Goal: Information Seeking & Learning: Learn about a topic

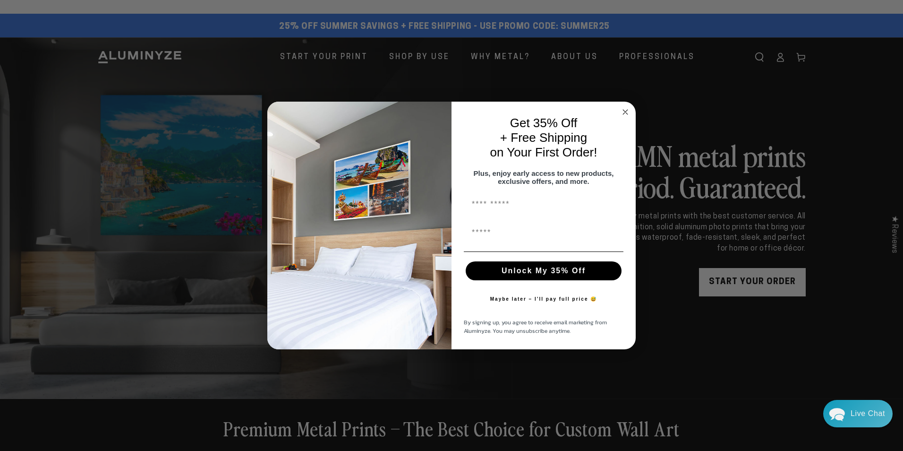
click at [622, 108] on circle "Close dialog" at bounding box center [625, 112] width 11 height 11
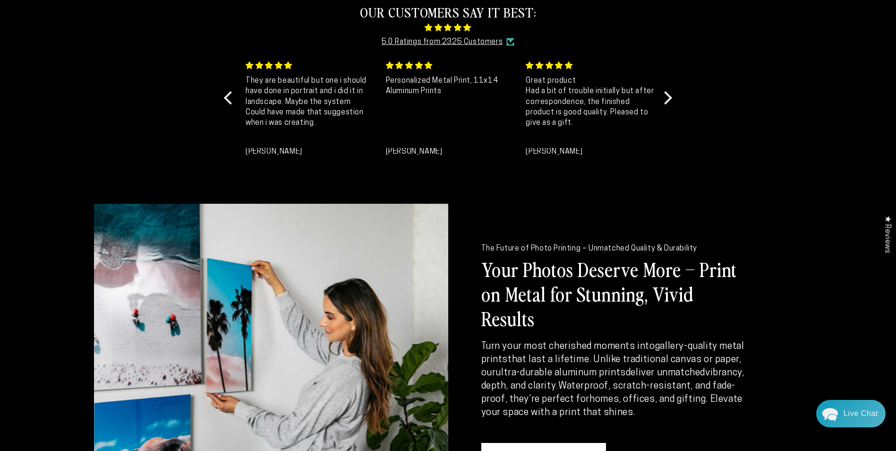
scroll to position [803, 0]
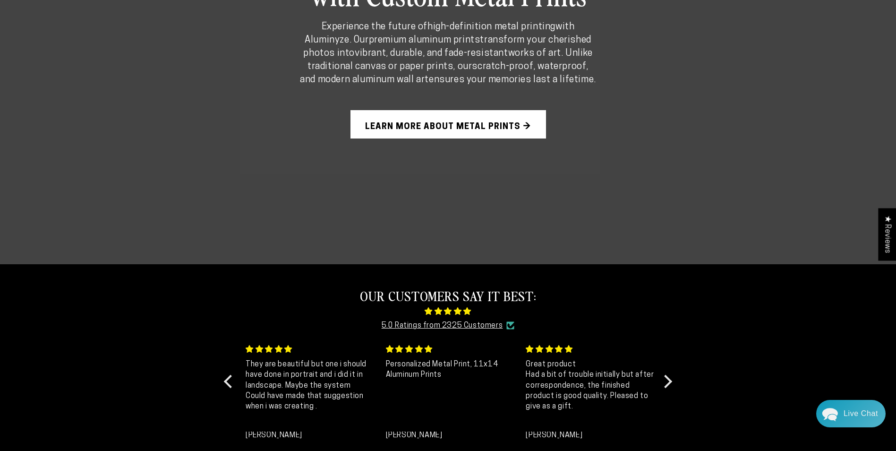
click at [513, 125] on link "Learn More About Metal Prints →" at bounding box center [448, 124] width 196 height 28
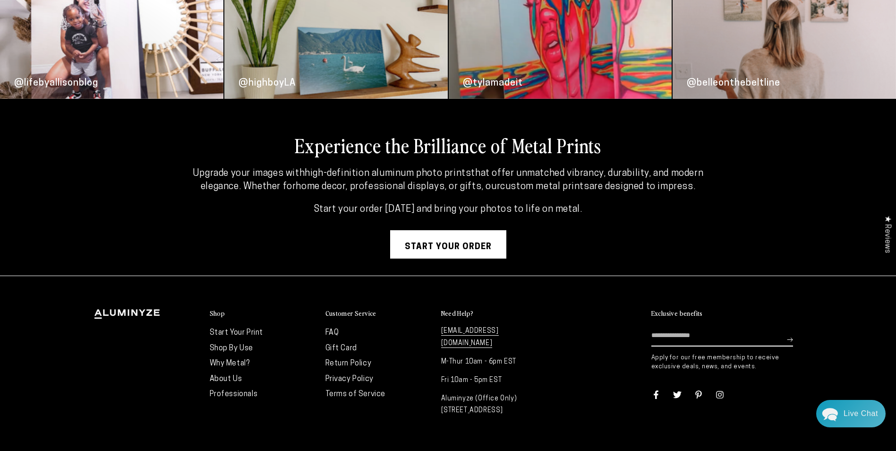
scroll to position [2516, 0]
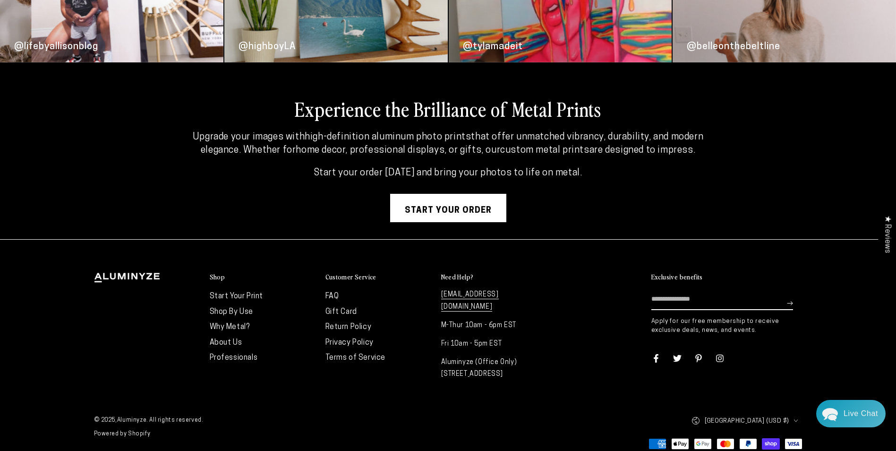
click at [227, 325] on link "Why Metal?" at bounding box center [230, 327] width 40 height 8
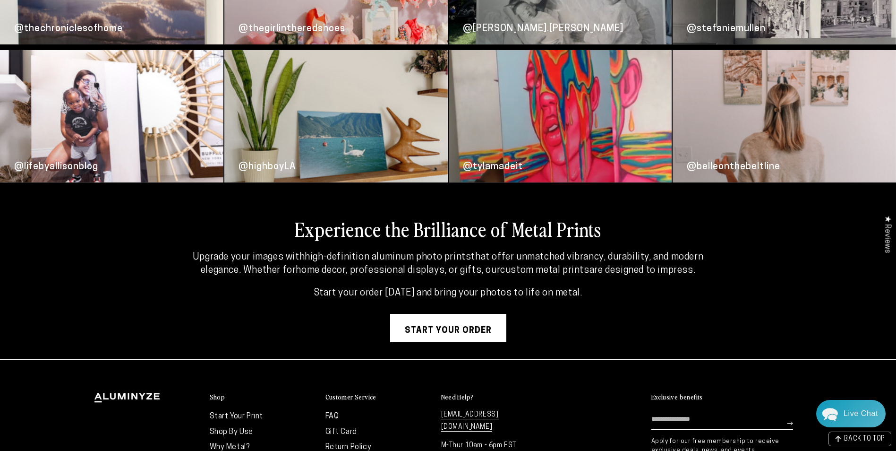
scroll to position [2280, 0]
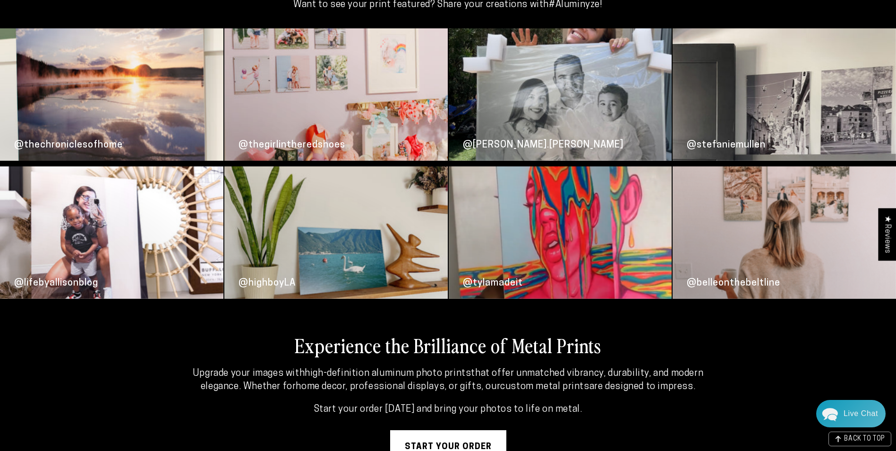
click at [540, 220] on div "@tylamadeit" at bounding box center [560, 232] width 223 height 132
click at [888, 237] on div "★ Reviews" at bounding box center [887, 234] width 18 height 52
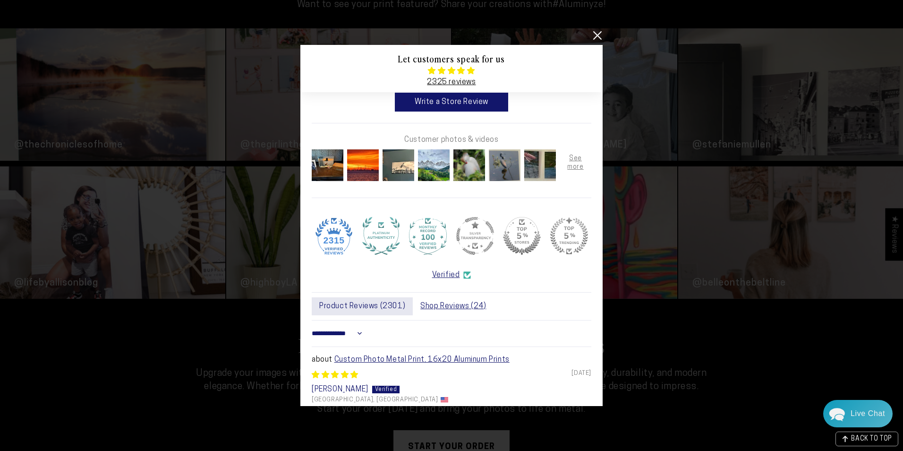
scroll to position [0, 0]
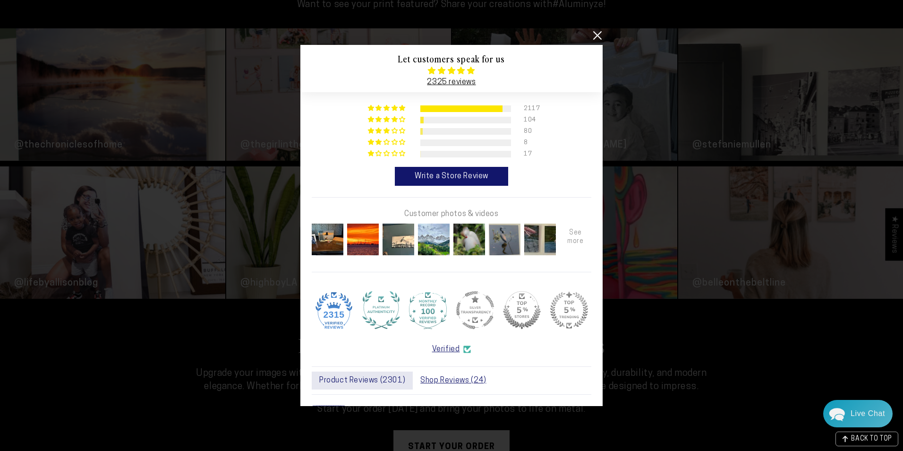
click at [565, 239] on div at bounding box center [575, 239] width 35 height 35
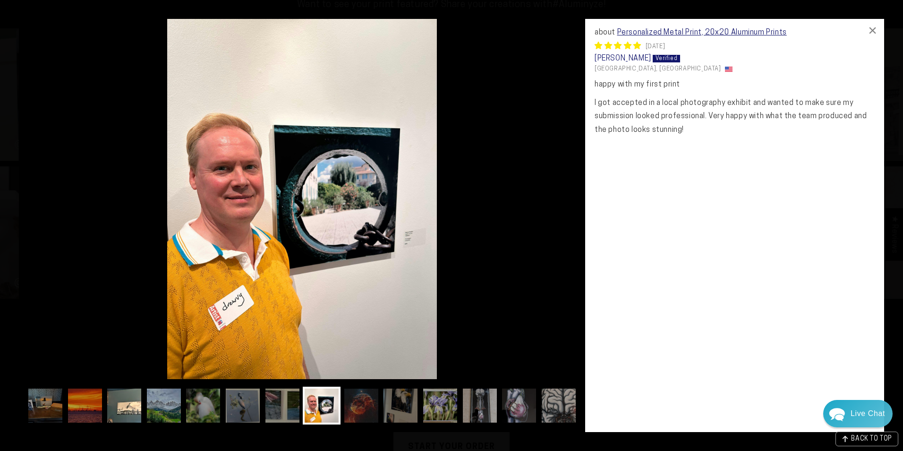
click at [135, 415] on img at bounding box center [124, 405] width 38 height 38
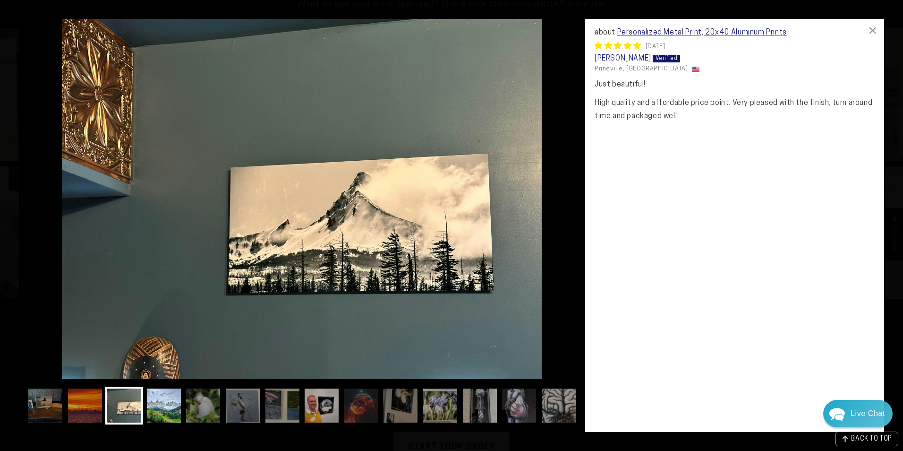
click at [161, 408] on img at bounding box center [164, 405] width 38 height 38
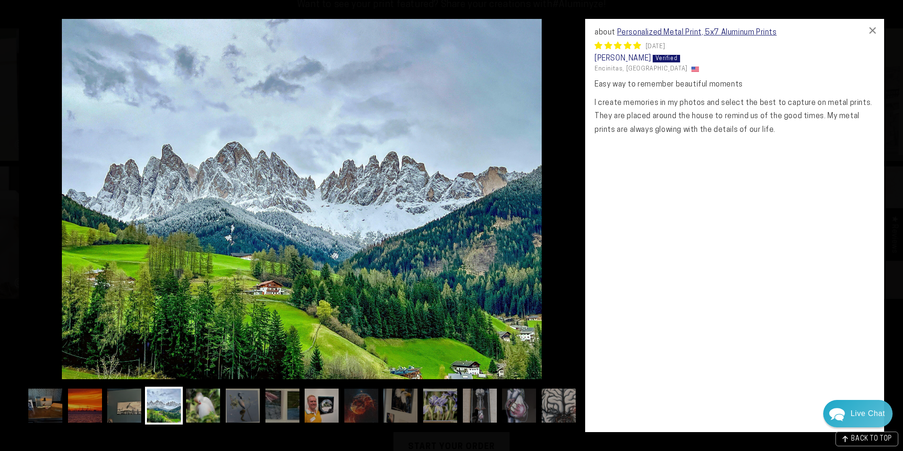
click at [196, 405] on img at bounding box center [203, 405] width 38 height 38
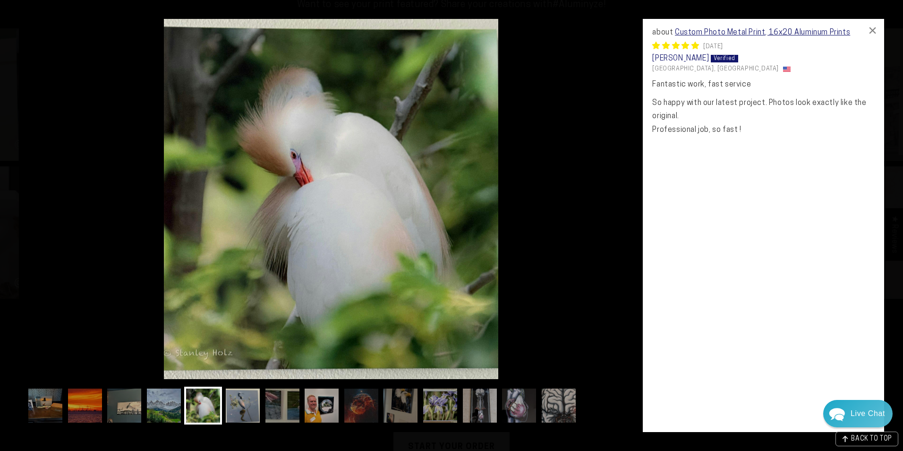
click at [232, 401] on img at bounding box center [243, 405] width 38 height 38
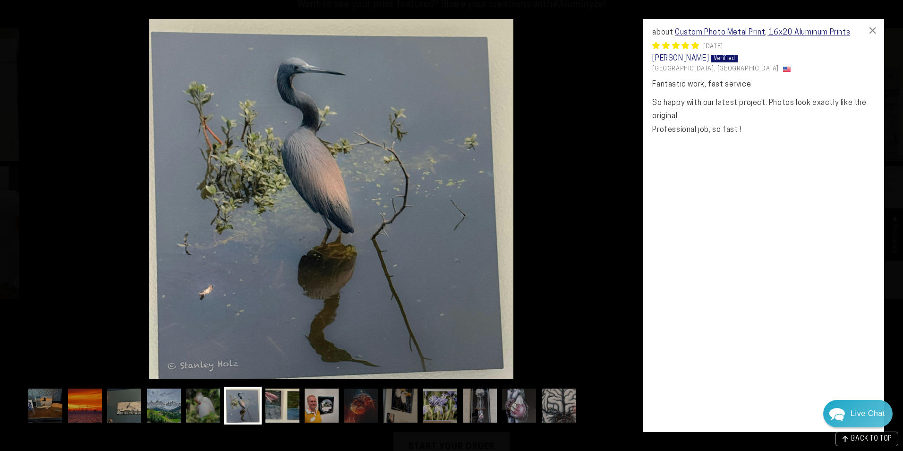
click at [291, 402] on img at bounding box center [283, 405] width 38 height 38
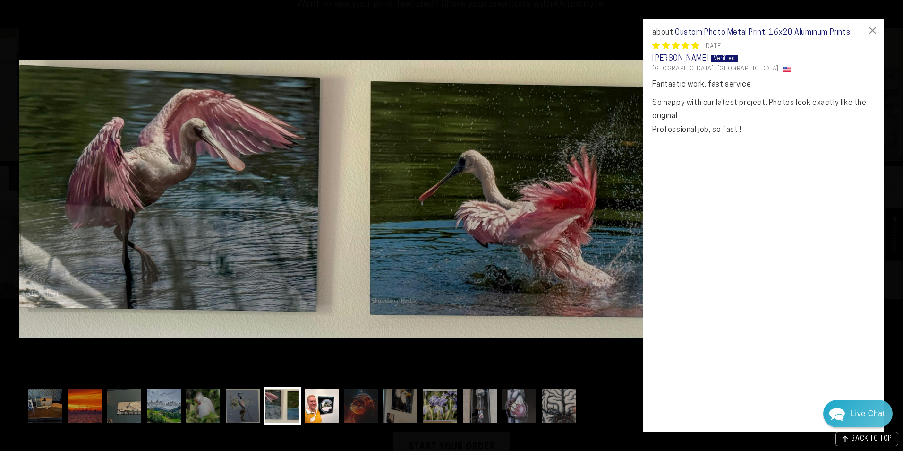
click at [305, 404] on img at bounding box center [322, 405] width 38 height 38
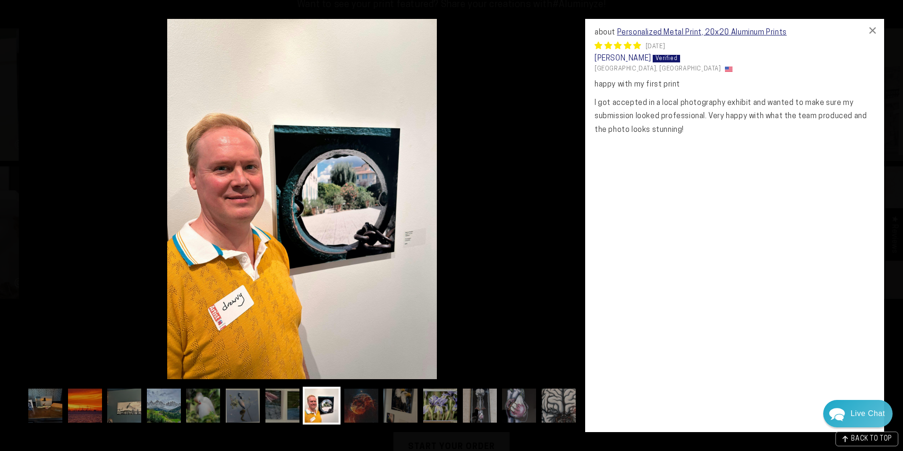
click at [341, 405] on img at bounding box center [322, 405] width 38 height 38
click at [382, 406] on div at bounding box center [301, 407] width 551 height 43
click at [415, 406] on img at bounding box center [401, 405] width 38 height 38
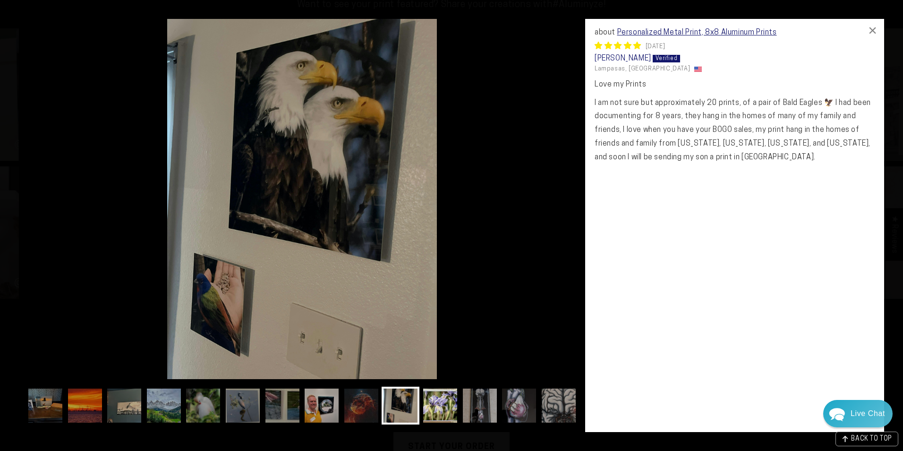
click at [438, 405] on img at bounding box center [440, 405] width 38 height 38
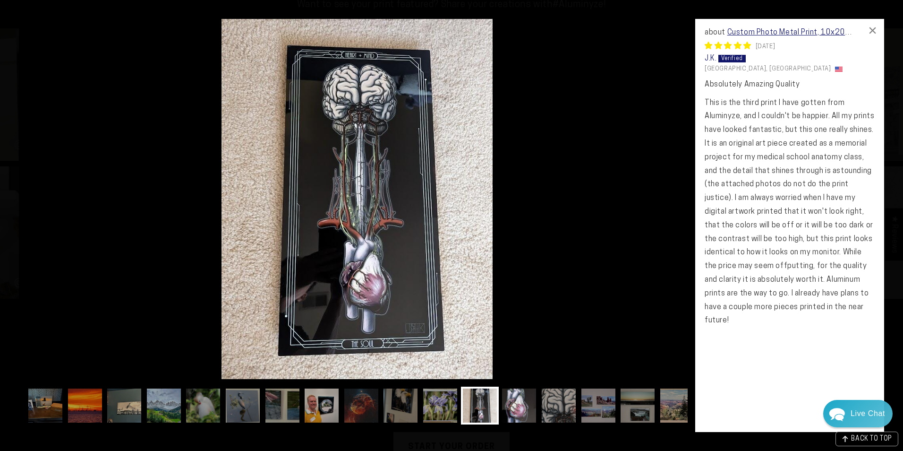
click at [535, 406] on img at bounding box center [519, 405] width 38 height 38
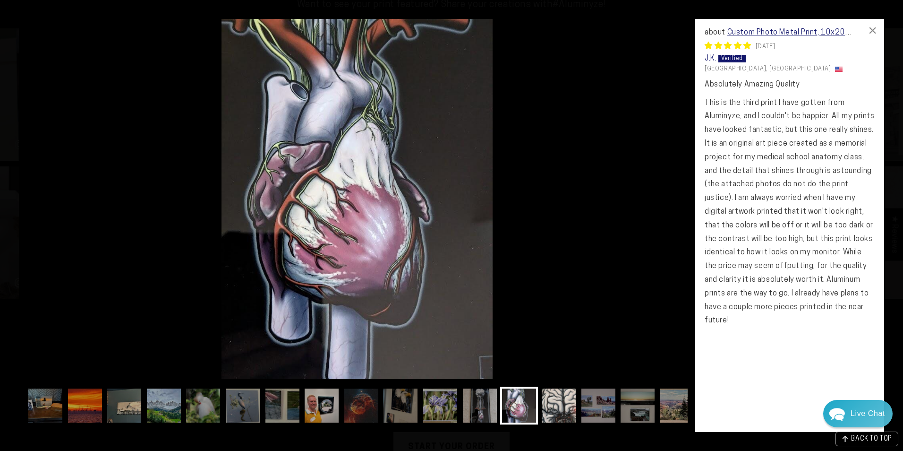
click at [551, 406] on img at bounding box center [559, 405] width 38 height 38
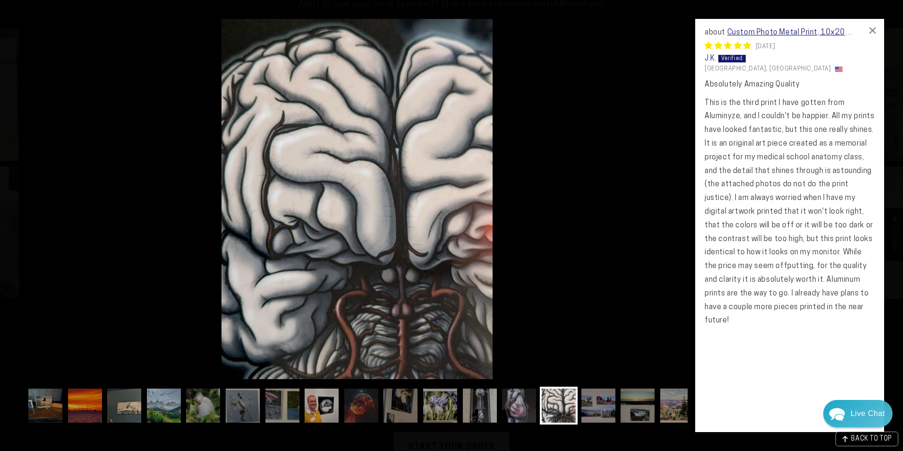
click at [562, 405] on img at bounding box center [559, 405] width 38 height 38
click at [600, 405] on img at bounding box center [599, 405] width 38 height 38
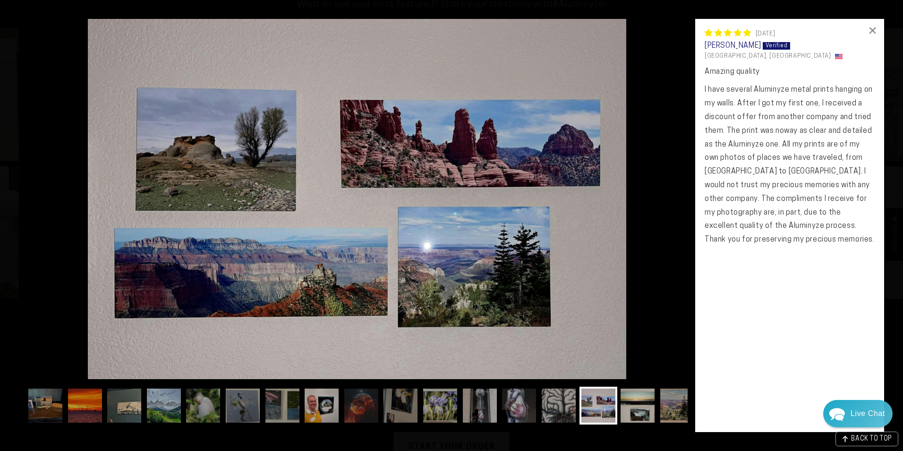
click at [630, 404] on img at bounding box center [638, 405] width 38 height 38
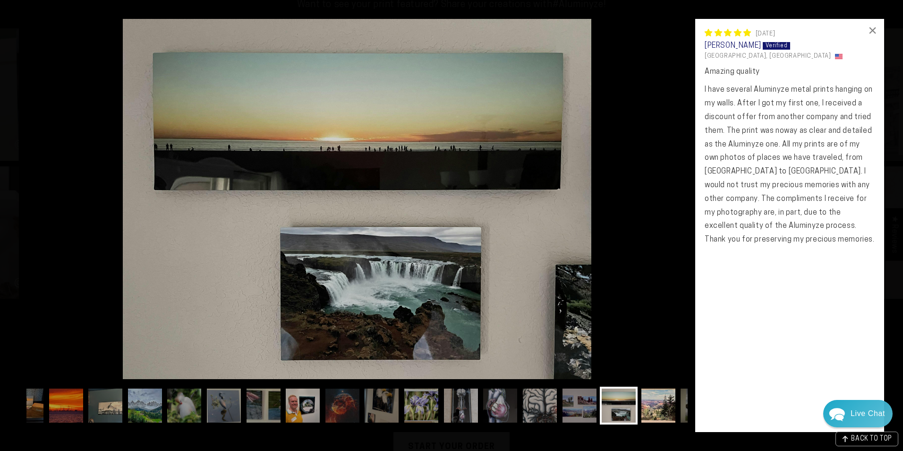
click at [641, 405] on img at bounding box center [659, 405] width 38 height 38
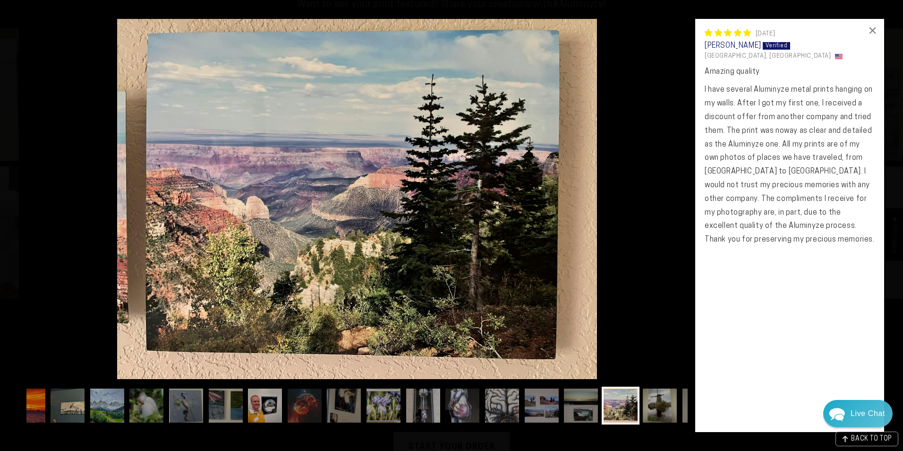
click at [665, 408] on img at bounding box center [660, 405] width 38 height 38
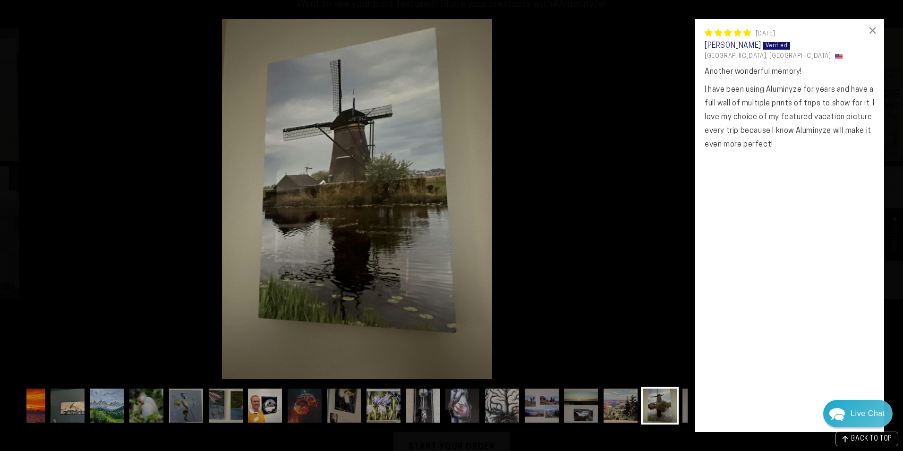
scroll to position [0, 94]
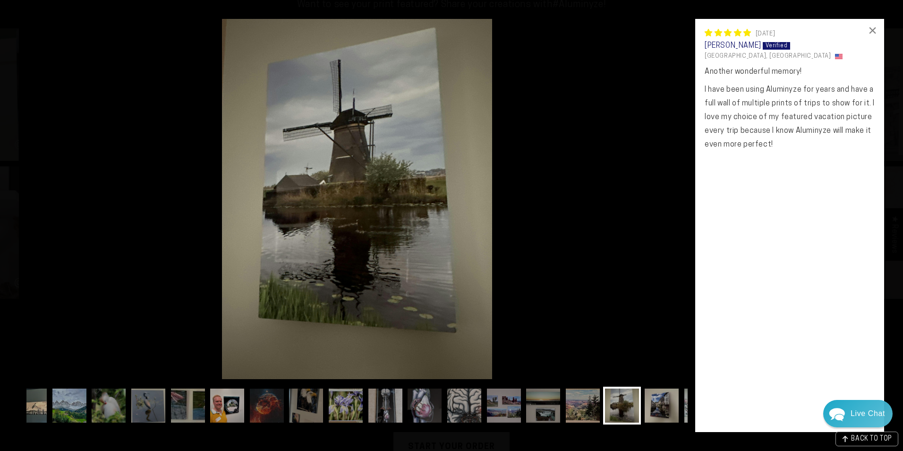
click at [670, 408] on img at bounding box center [662, 405] width 38 height 38
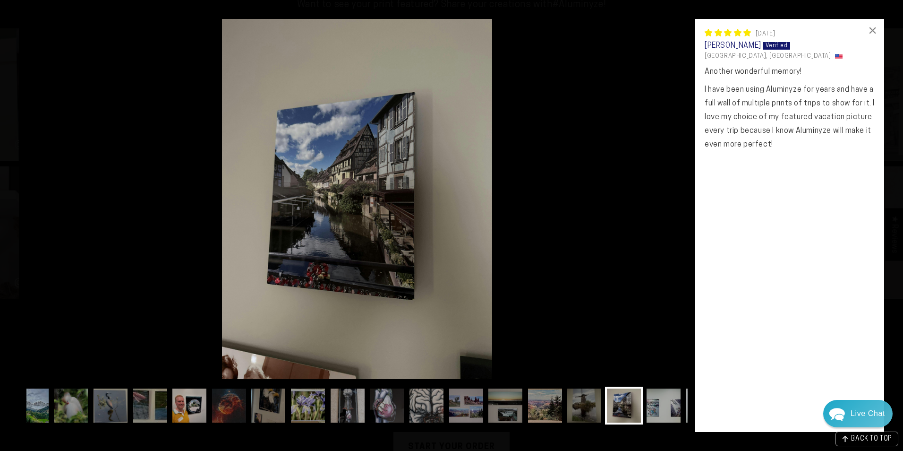
click at [670, 408] on img at bounding box center [664, 405] width 38 height 38
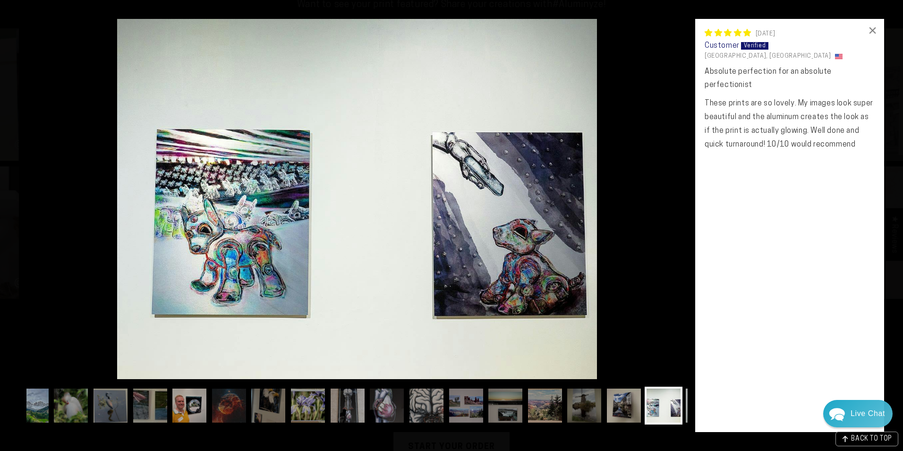
scroll to position [0, 170]
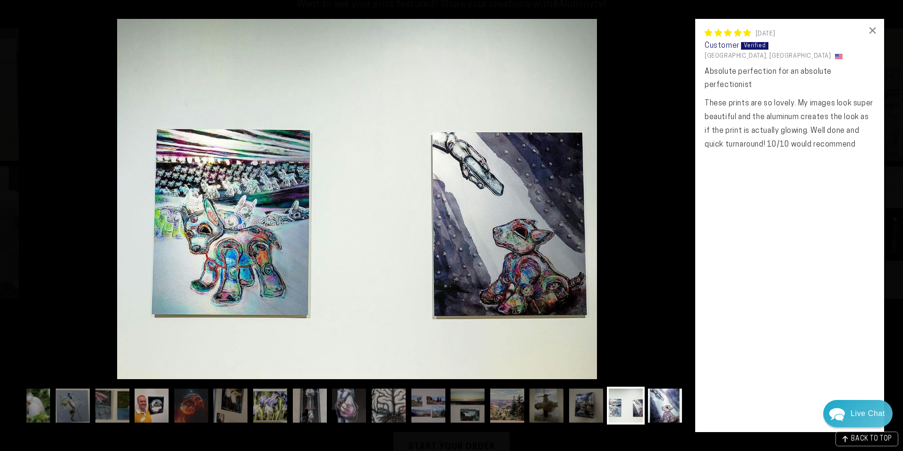
click at [672, 408] on img at bounding box center [665, 405] width 38 height 38
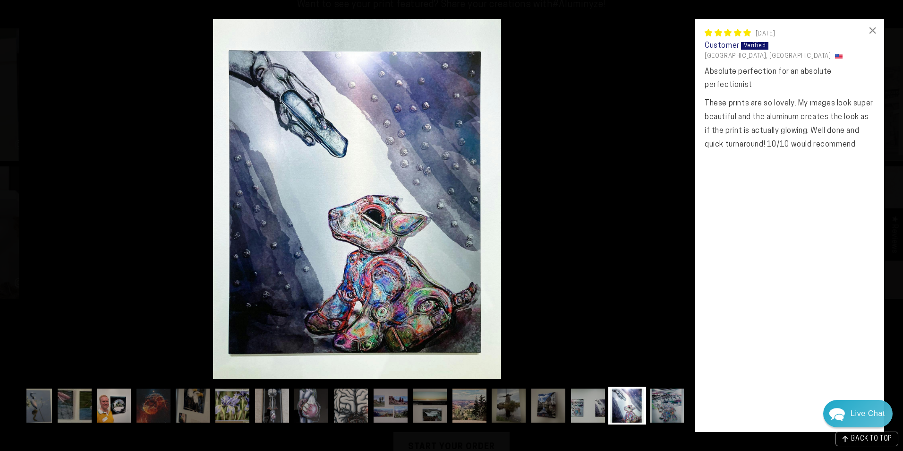
click at [672, 408] on img at bounding box center [667, 405] width 38 height 38
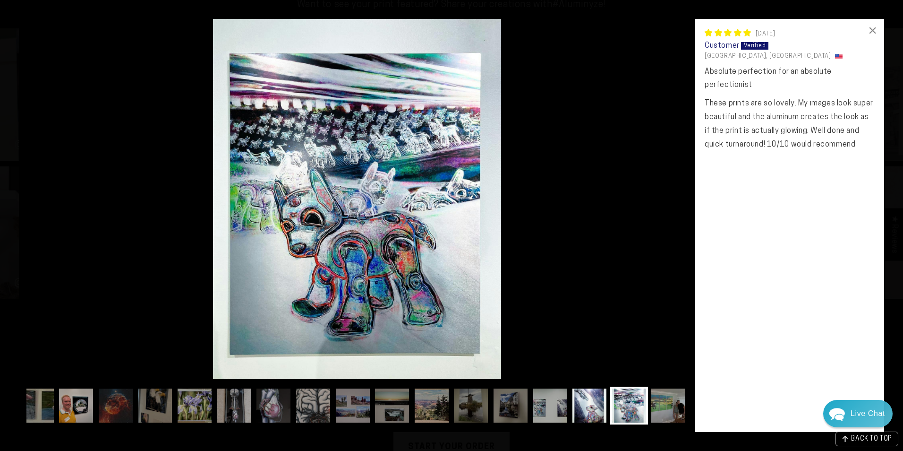
click at [672, 408] on img at bounding box center [668, 405] width 38 height 38
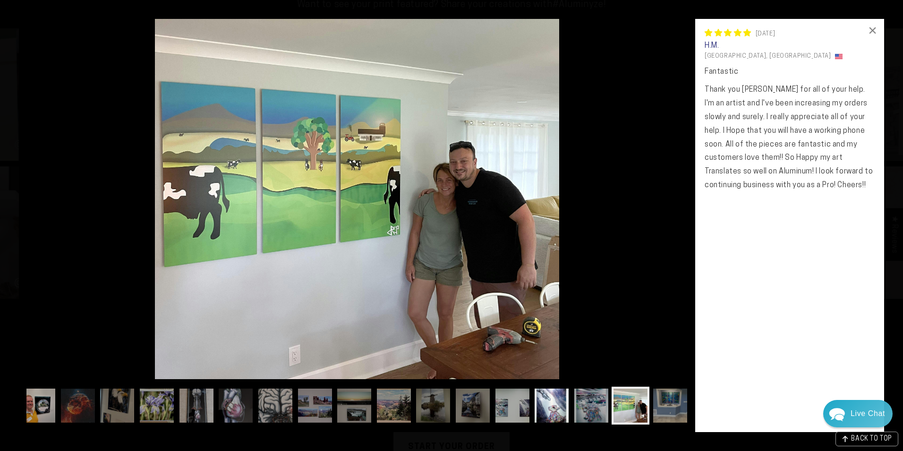
click at [672, 408] on img at bounding box center [670, 405] width 38 height 38
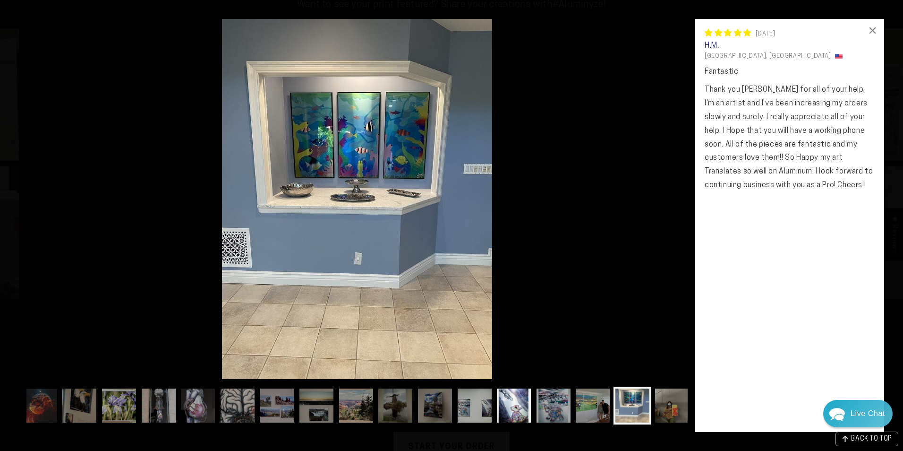
click at [672, 408] on img at bounding box center [672, 405] width 38 height 38
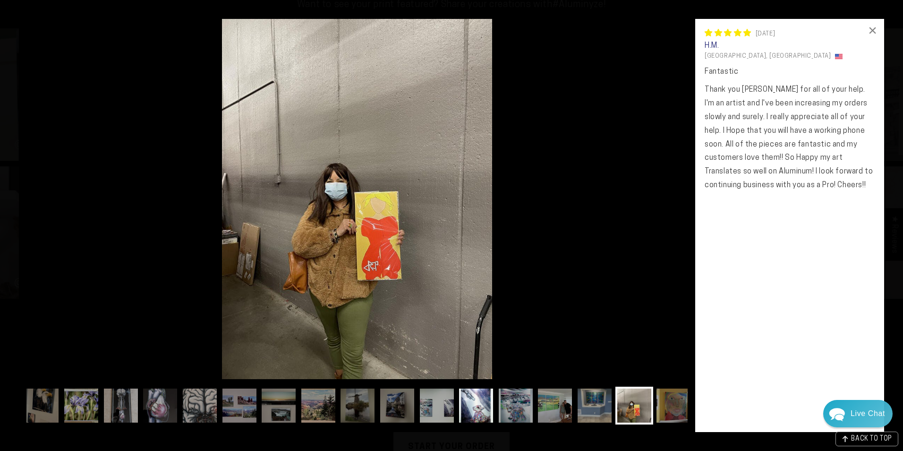
click at [672, 408] on img at bounding box center [674, 405] width 38 height 38
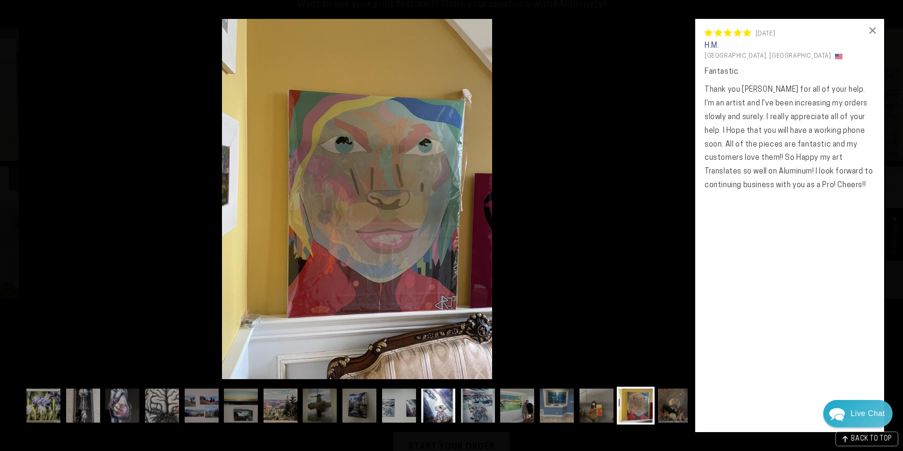
click at [672, 408] on img at bounding box center [676, 405] width 38 height 38
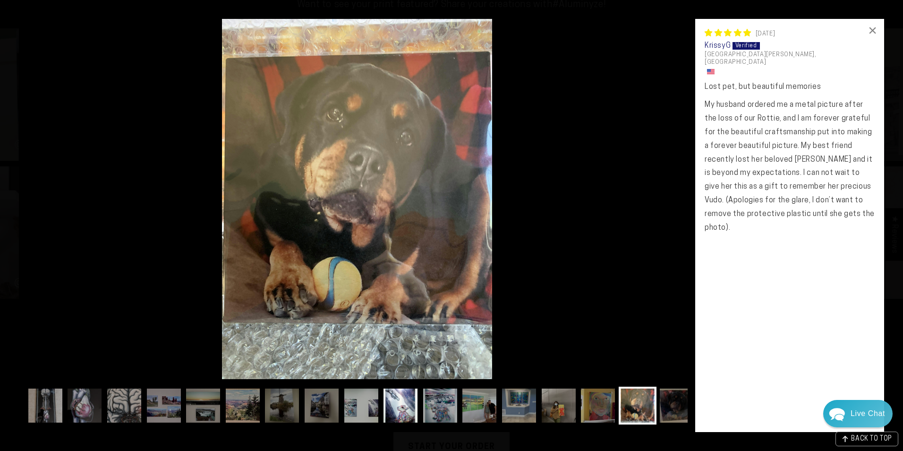
click at [672, 408] on img at bounding box center [677, 405] width 38 height 38
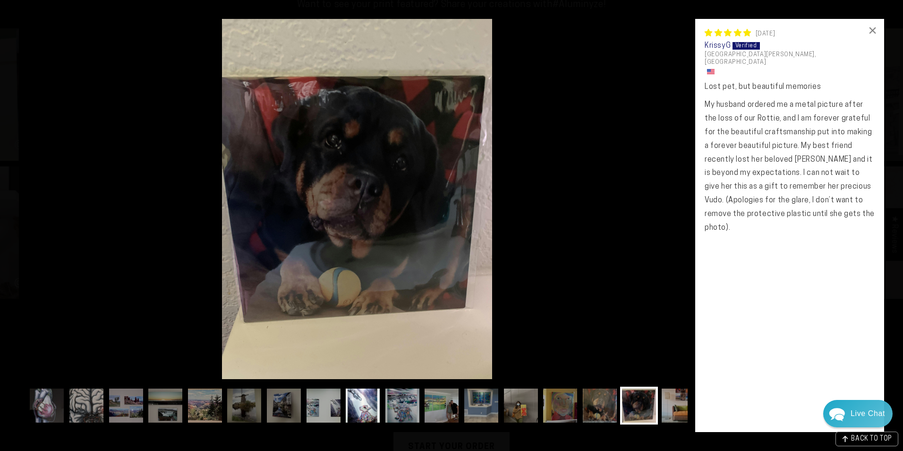
click at [672, 408] on img at bounding box center [679, 405] width 38 height 38
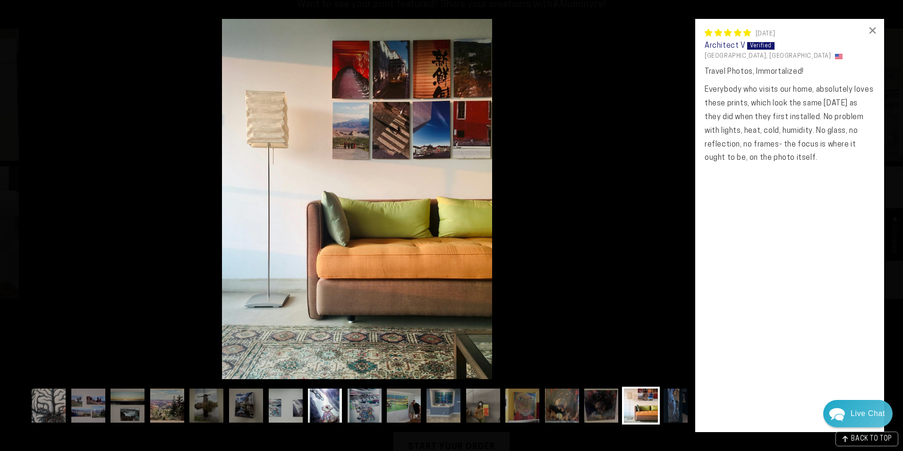
click at [672, 408] on img at bounding box center [681, 405] width 38 height 38
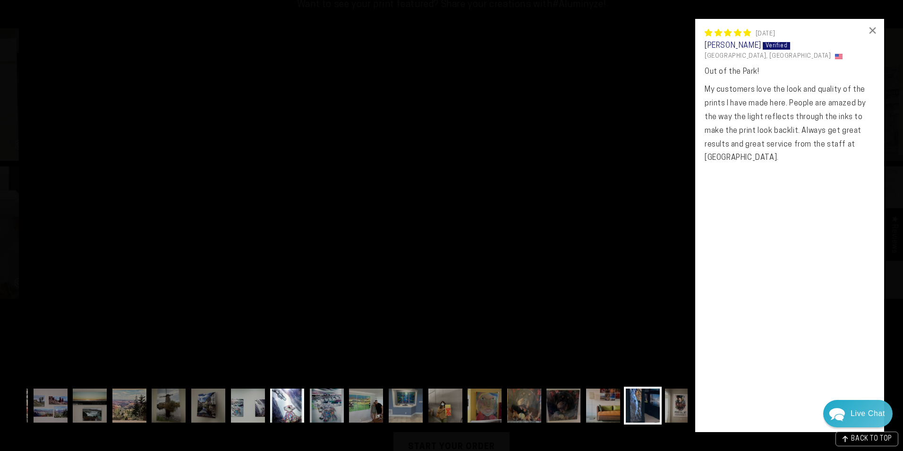
click at [672, 408] on img at bounding box center [682, 405] width 38 height 38
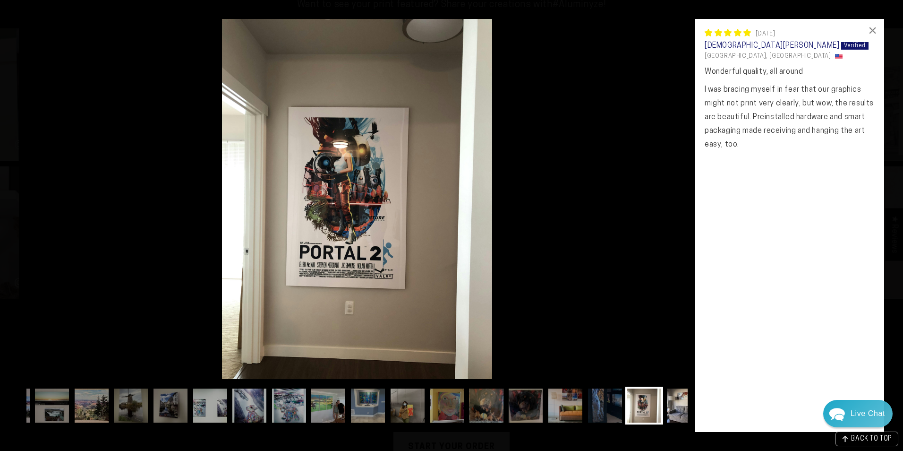
click at [673, 406] on img at bounding box center [684, 405] width 38 height 38
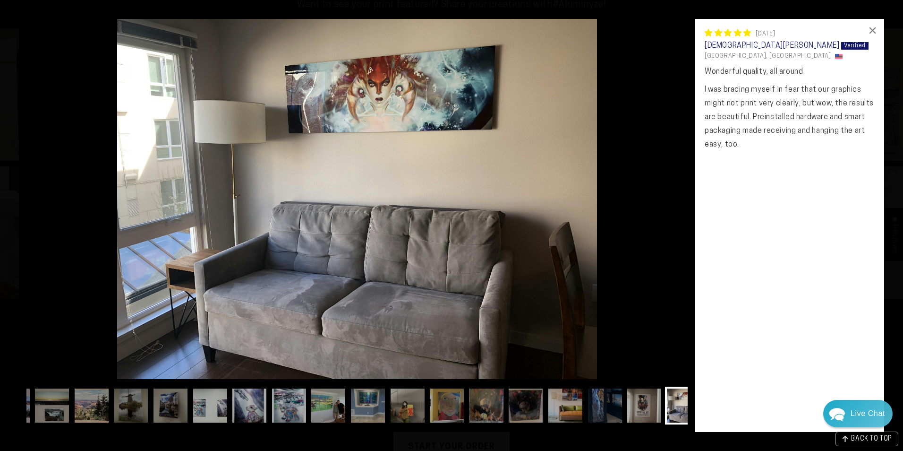
scroll to position [0, 624]
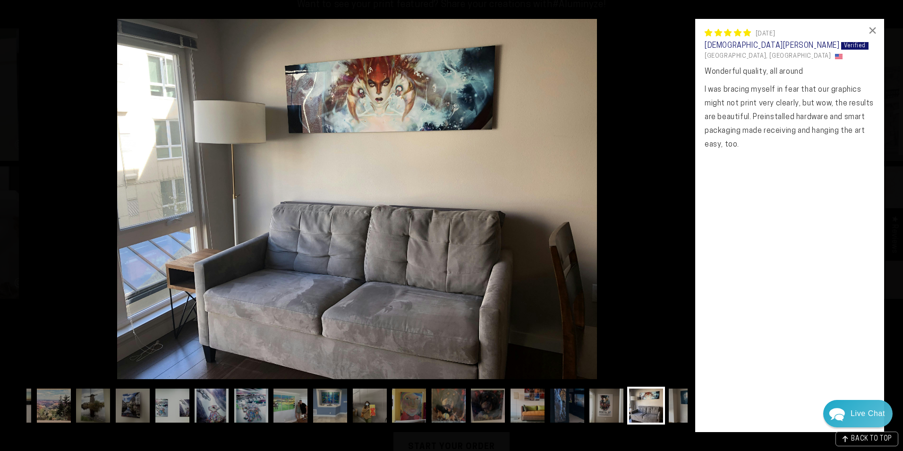
click at [673, 406] on img at bounding box center [686, 405] width 38 height 38
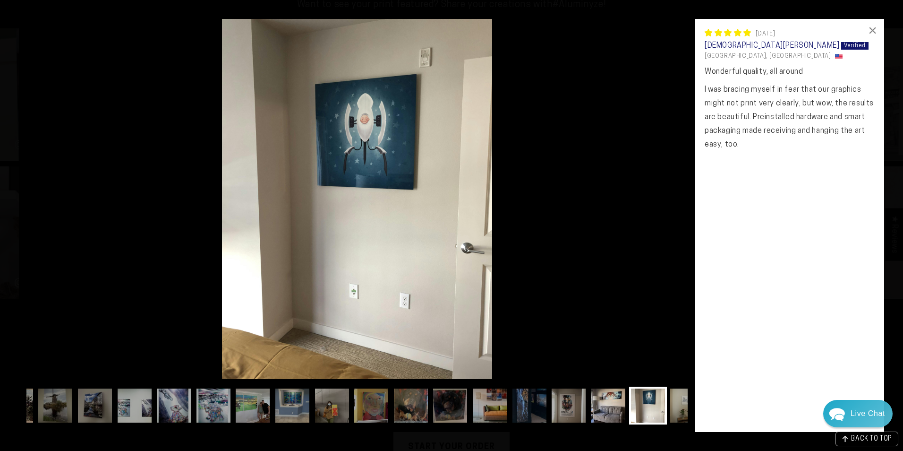
click at [673, 406] on img at bounding box center [687, 405] width 38 height 38
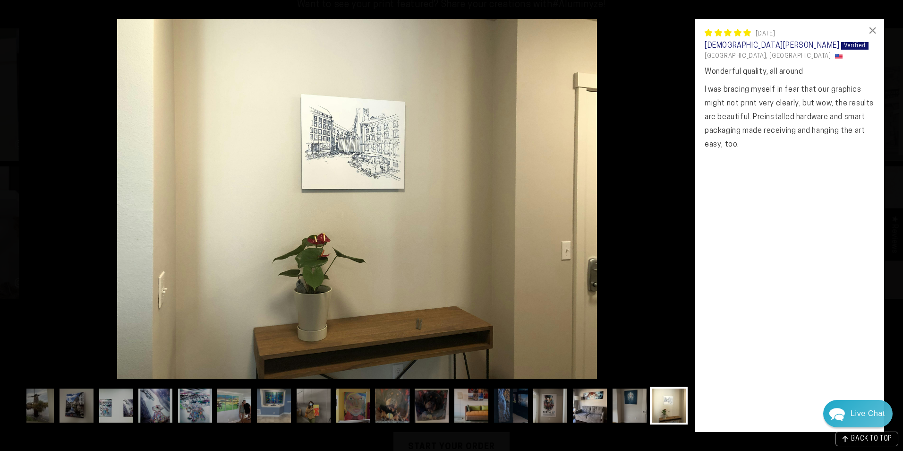
click at [673, 406] on img at bounding box center [669, 405] width 38 height 38
click at [673, 404] on img at bounding box center [669, 405] width 38 height 38
click at [877, 28] on div "×" at bounding box center [873, 30] width 23 height 23
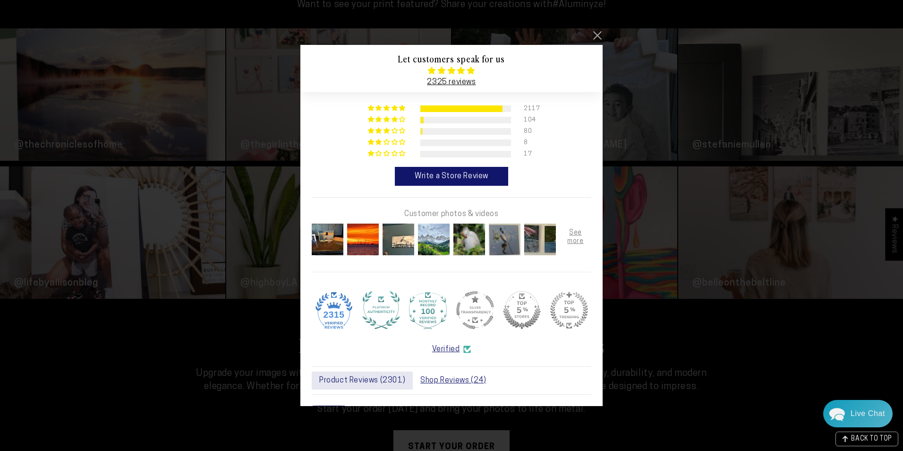
click at [595, 36] on link at bounding box center [596, 35] width 11 height 11
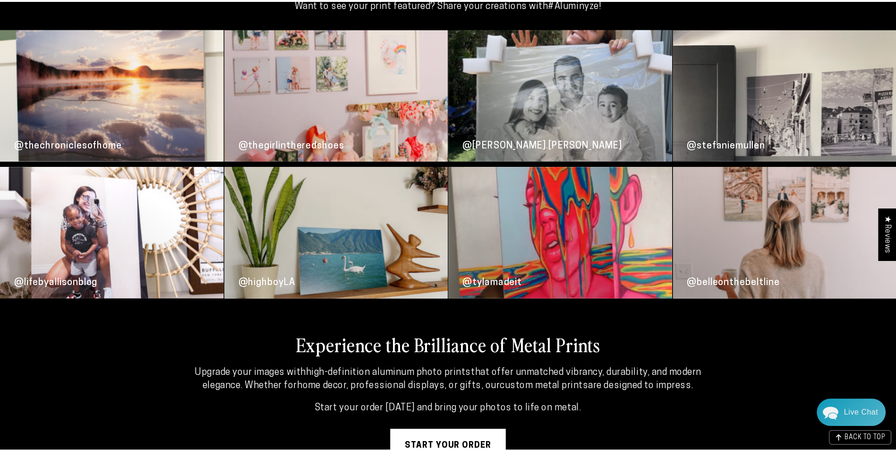
scroll to position [2280, 0]
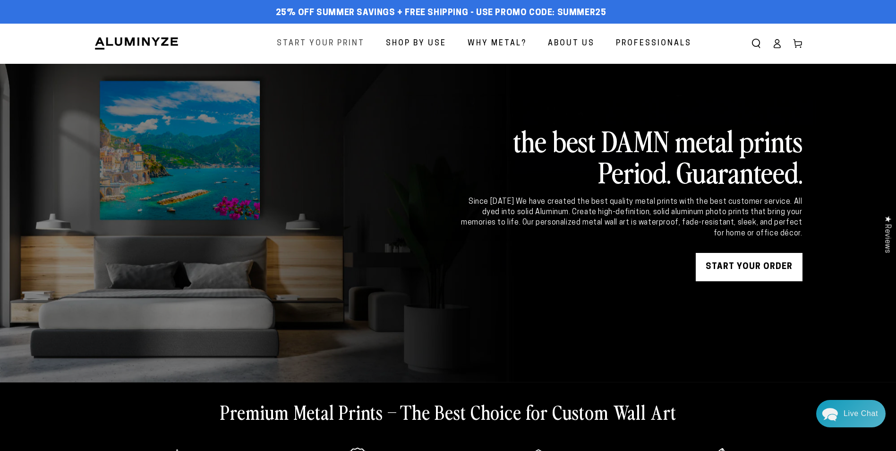
click at [315, 45] on span "Start Your Print" at bounding box center [321, 44] width 88 height 14
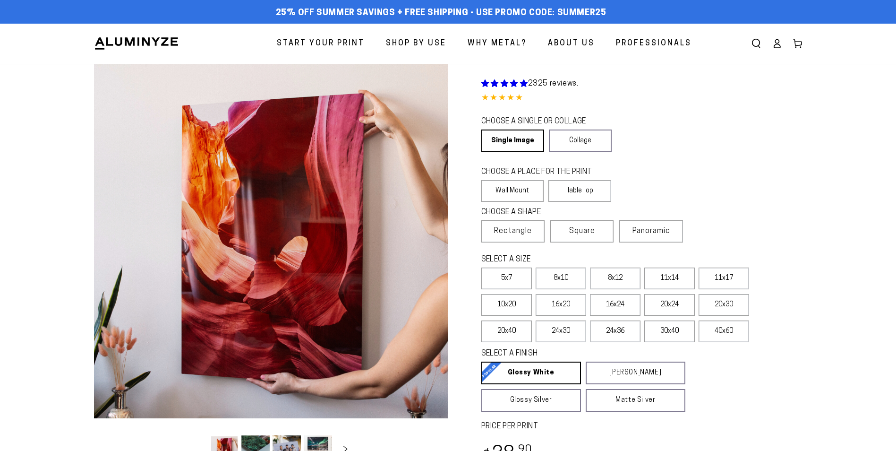
select select "**********"
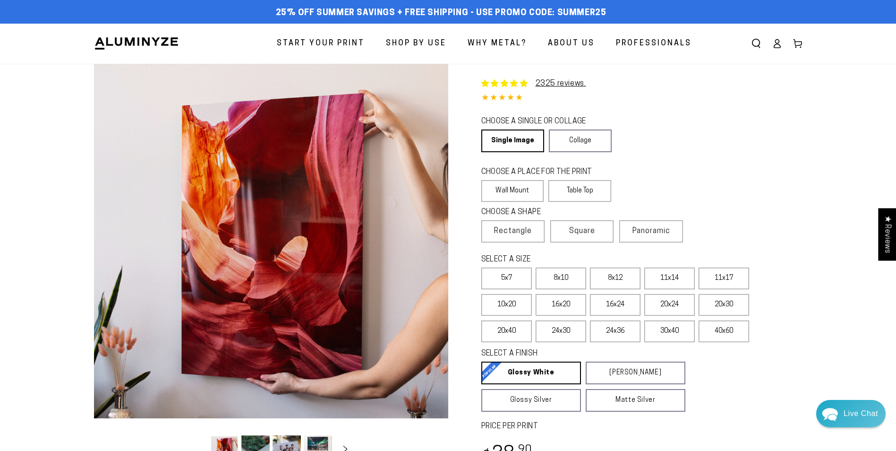
scroll to position [189, 0]
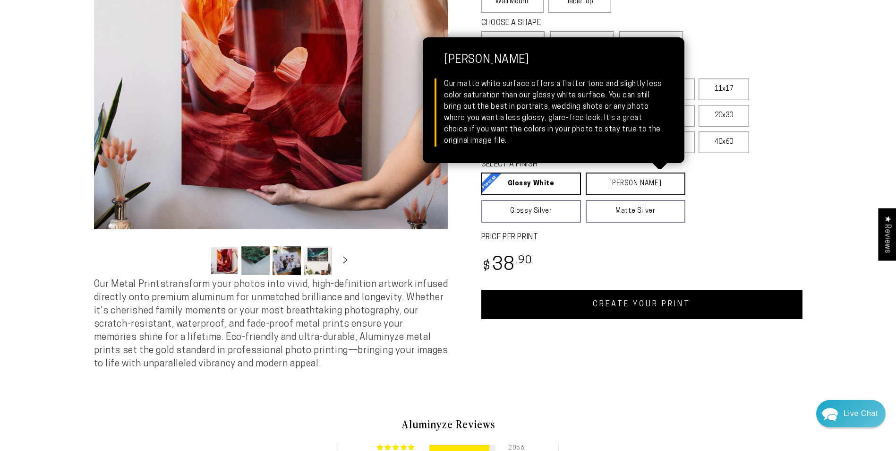
click at [640, 172] on link "Matte White Matte White Our matte white surface offers a flatter tone and sligh…" at bounding box center [636, 183] width 100 height 23
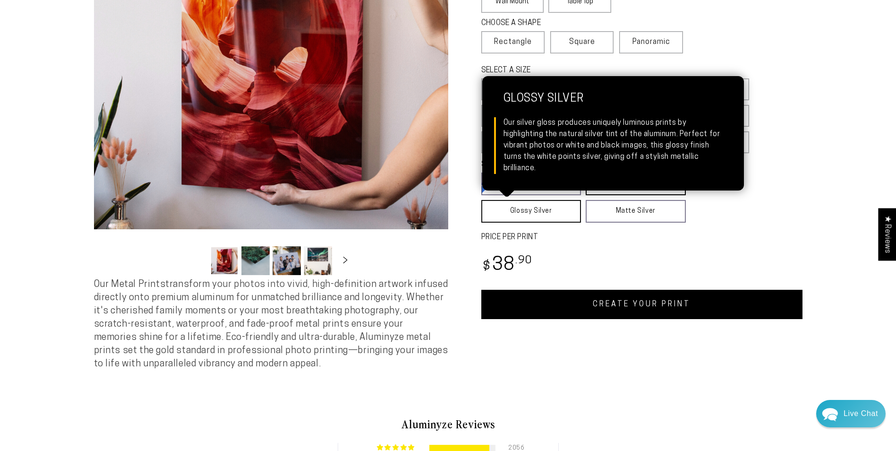
click at [550, 212] on link "Glossy Silver Glossy Silver Our silver gloss produces uniquely luminous prints …" at bounding box center [531, 211] width 100 height 23
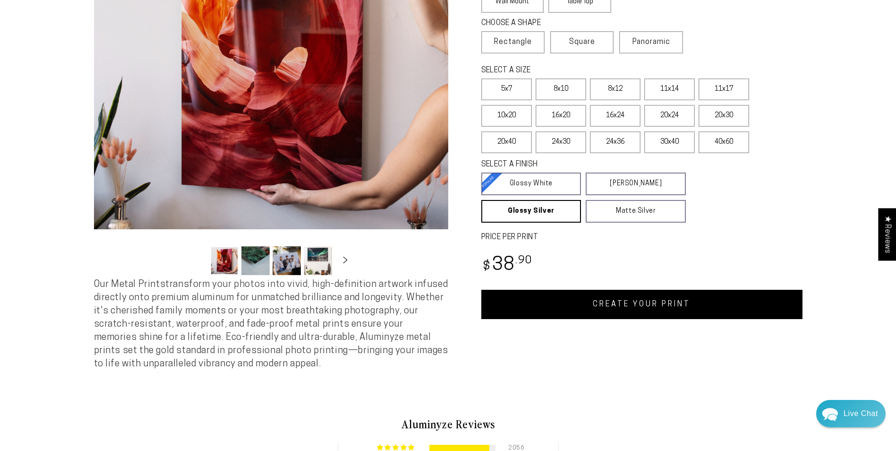
click at [288, 264] on button "Load image 3 in gallery view" at bounding box center [287, 260] width 28 height 29
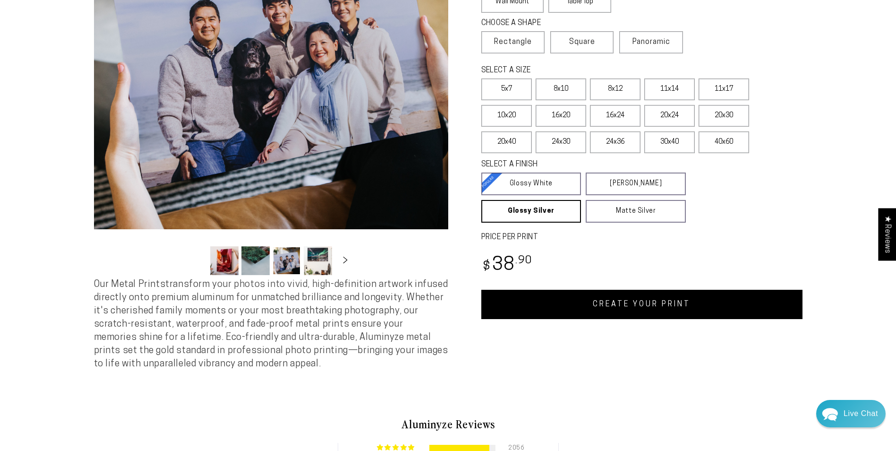
click at [307, 262] on button "Load image 4 in gallery view" at bounding box center [318, 260] width 28 height 29
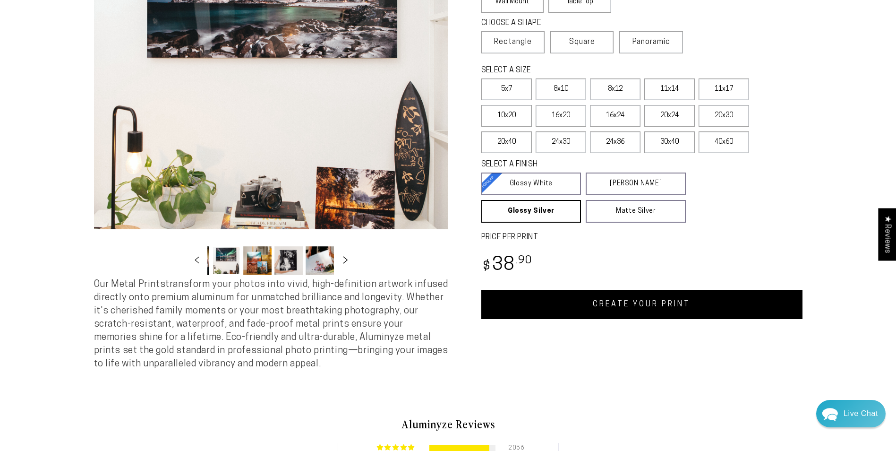
click at [343, 261] on icon "Slide right" at bounding box center [345, 259] width 14 height 7
click at [323, 260] on button "Load image 10 in gallery view" at bounding box center [320, 260] width 28 height 29
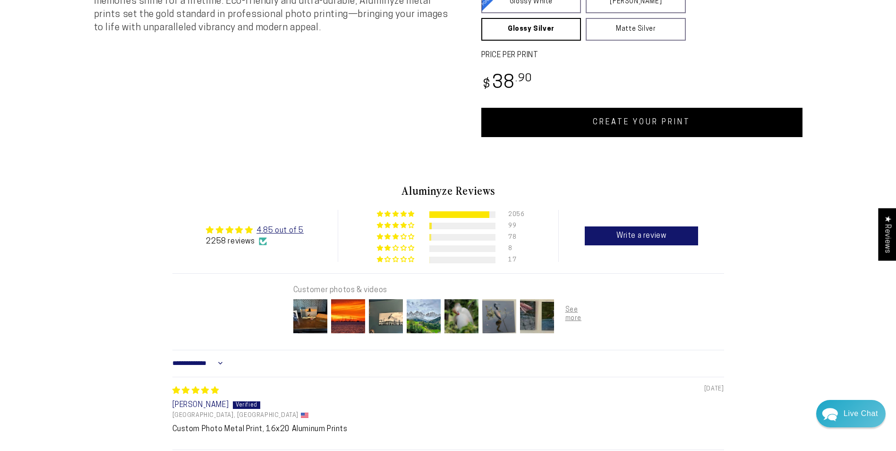
scroll to position [236, 0]
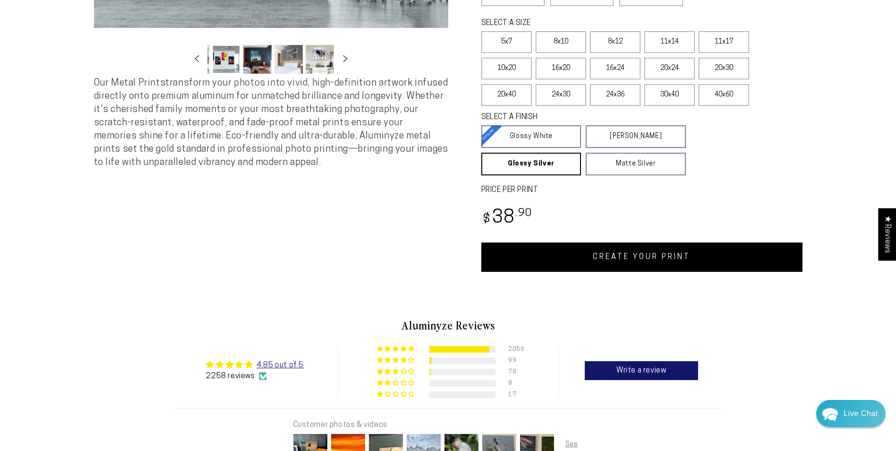
click at [565, 256] on link "CREATE YOUR PRINT" at bounding box center [641, 256] width 321 height 29
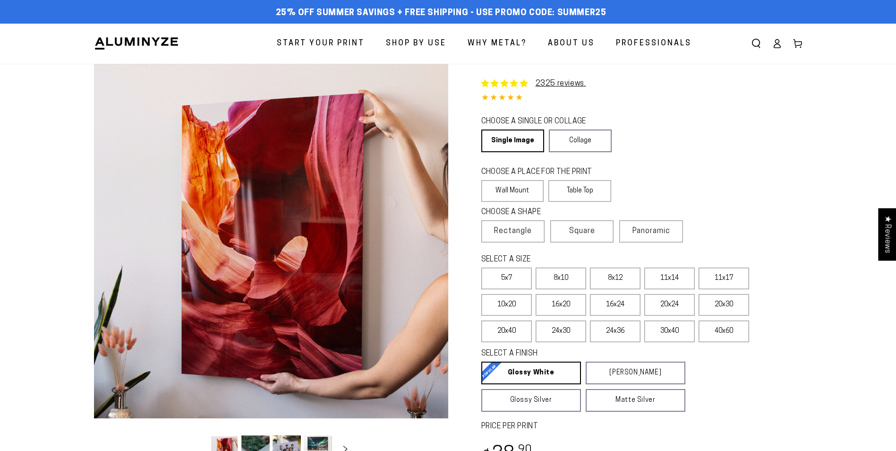
scroll to position [236, 0]
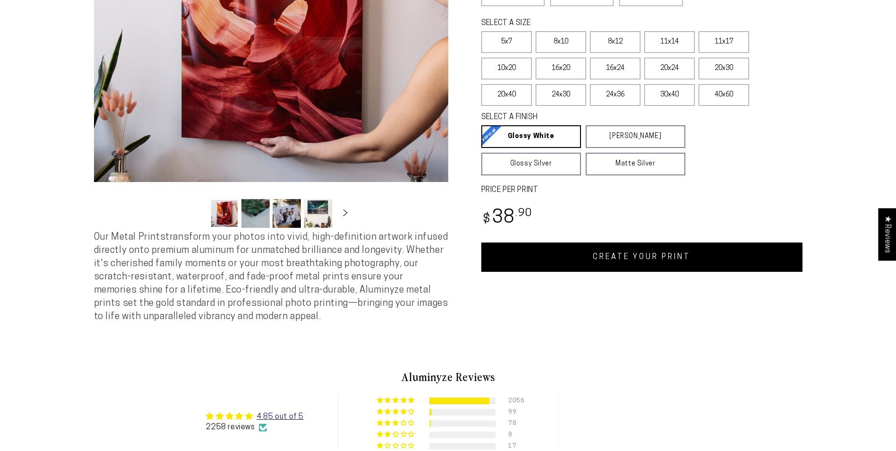
select select "**********"
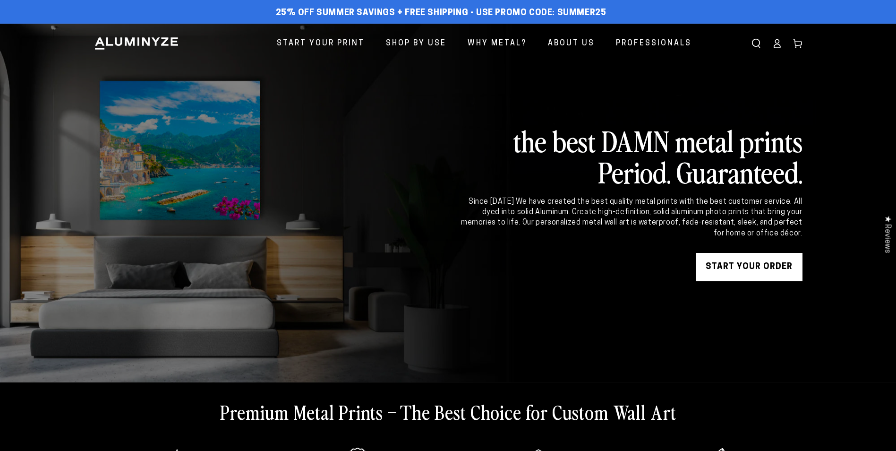
drag, startPoint x: 0, startPoint y: 0, endPoint x: 451, endPoint y: 166, distance: 480.3
click at [451, 166] on link at bounding box center [448, 203] width 896 height 359
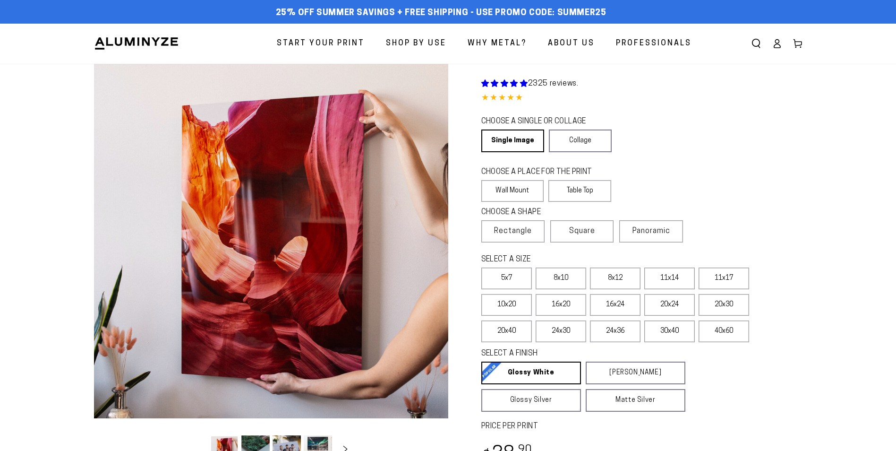
select select "**********"
click at [150, 39] on img at bounding box center [136, 43] width 85 height 14
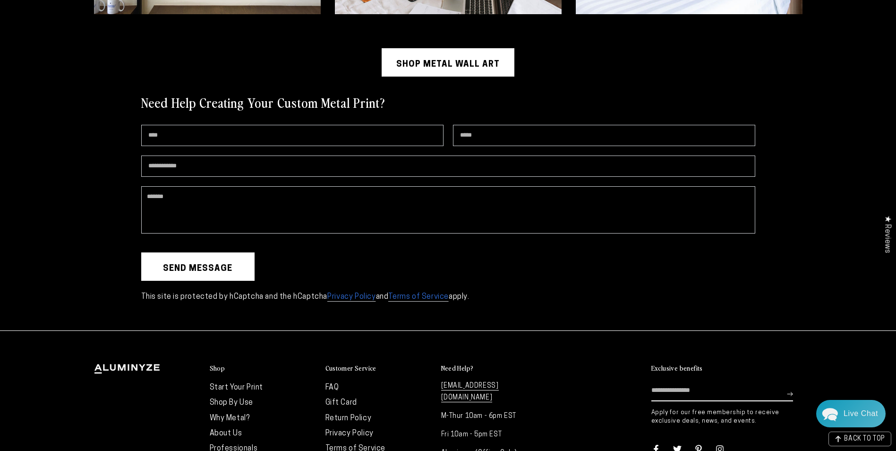
scroll to position [2686, 0]
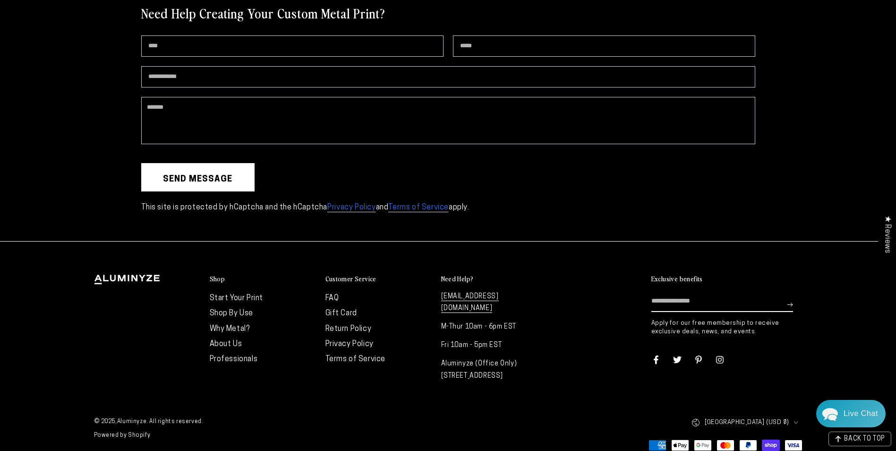
click at [327, 295] on link "FAQ" at bounding box center [332, 298] width 14 height 8
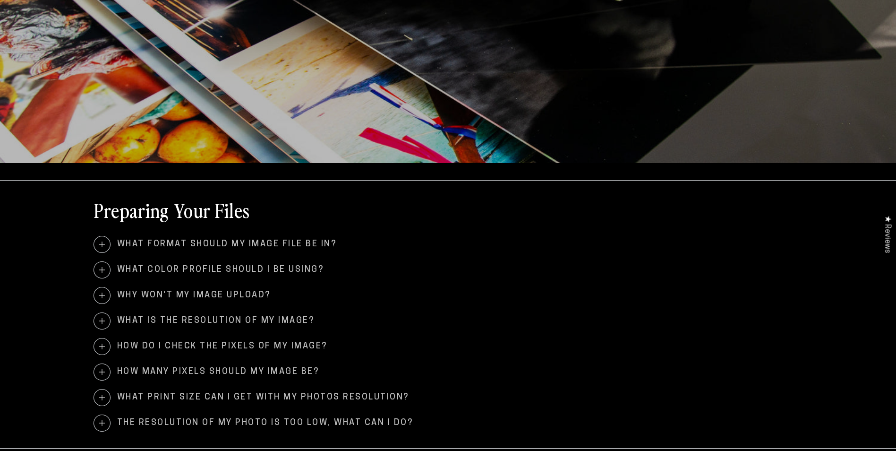
scroll to position [472, 0]
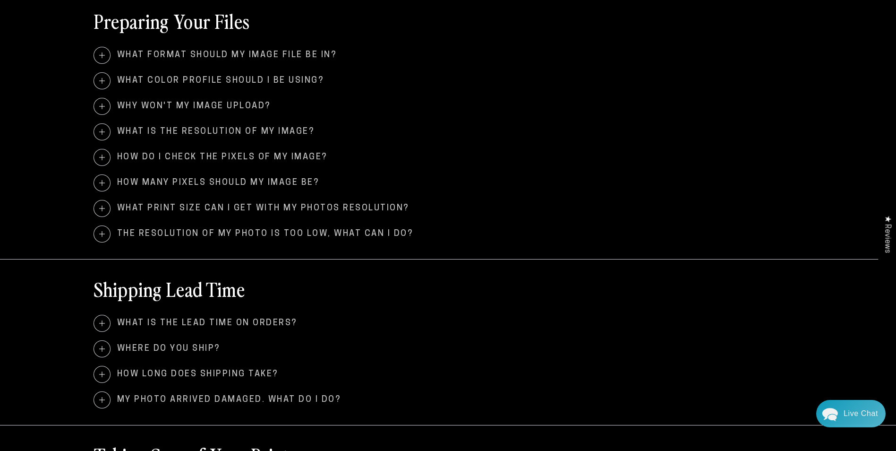
click at [102, 81] on span at bounding box center [102, 81] width 16 height 16
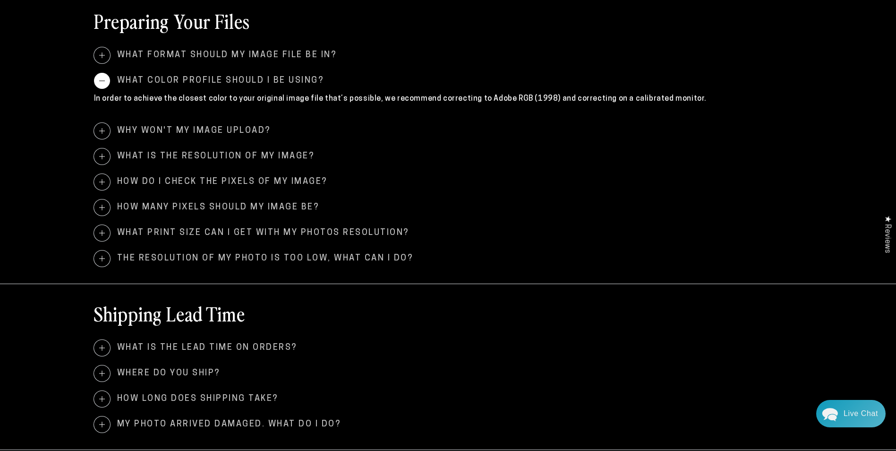
click at [101, 78] on span at bounding box center [102, 81] width 16 height 16
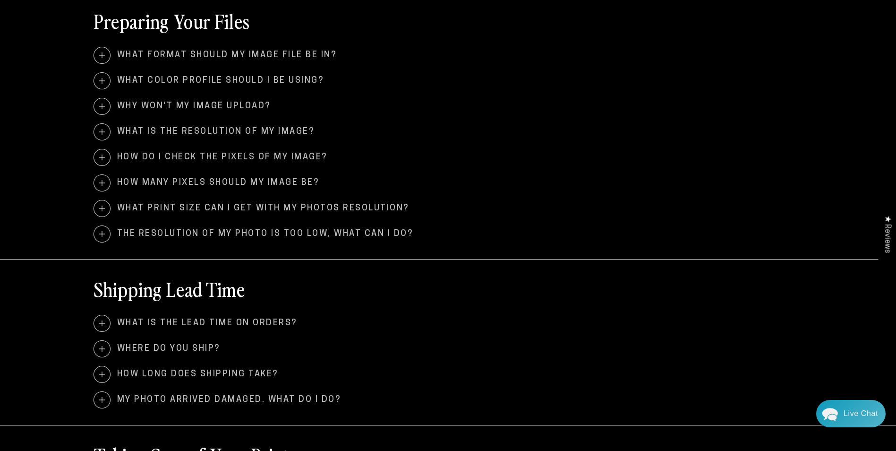
click at [102, 56] on span at bounding box center [102, 55] width 16 height 16
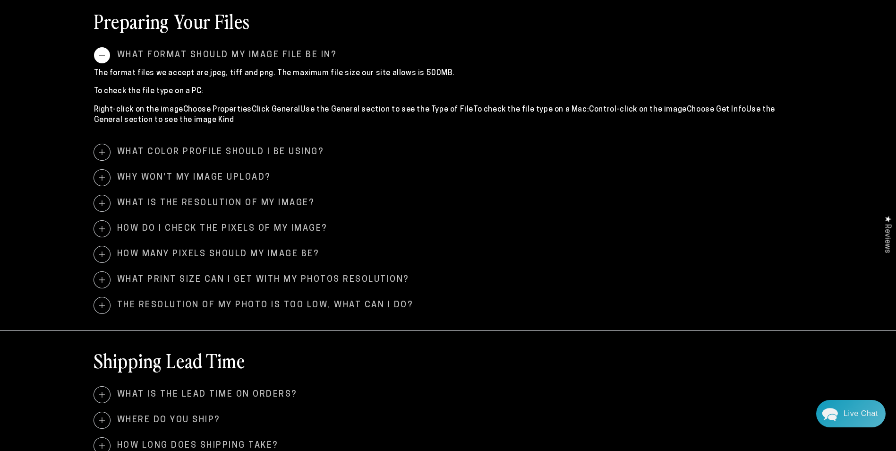
click at [102, 57] on span at bounding box center [102, 55] width 16 height 16
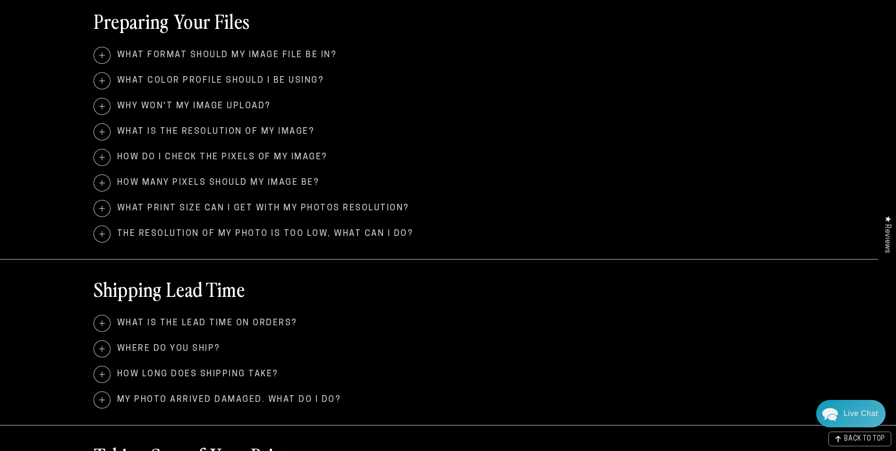
scroll to position [0, 0]
click at [102, 321] on span at bounding box center [102, 323] width 16 height 16
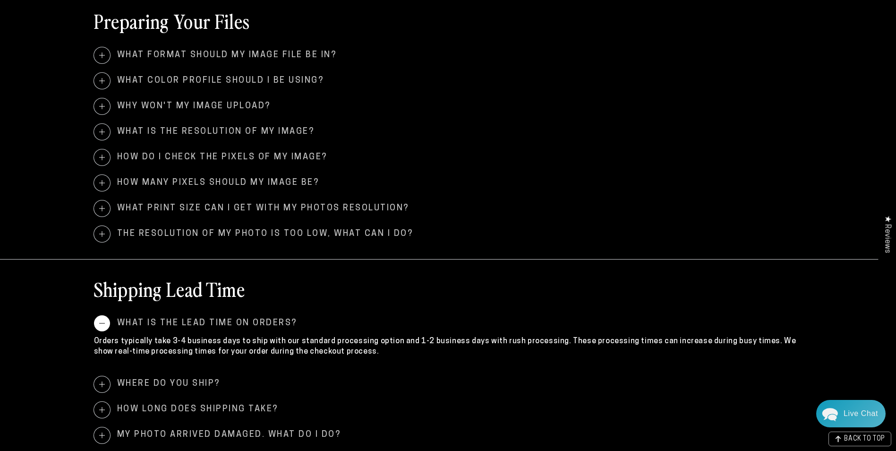
click at [102, 321] on span at bounding box center [102, 323] width 16 height 16
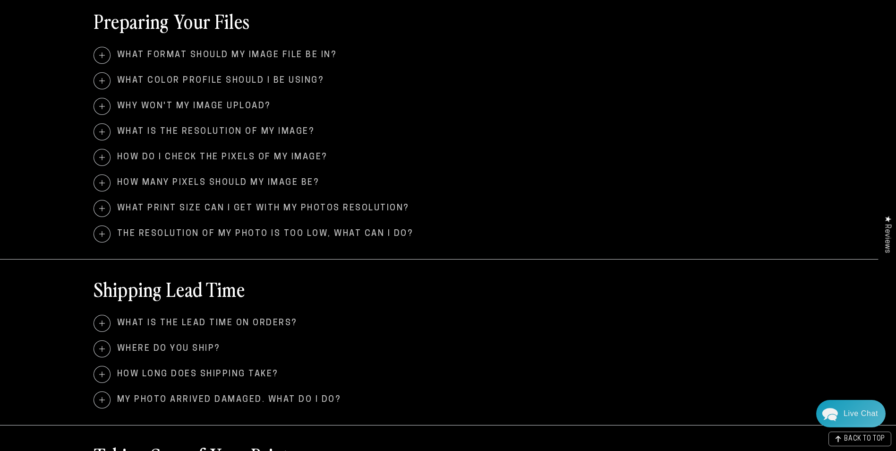
click at [102, 377] on span at bounding box center [102, 374] width 16 height 16
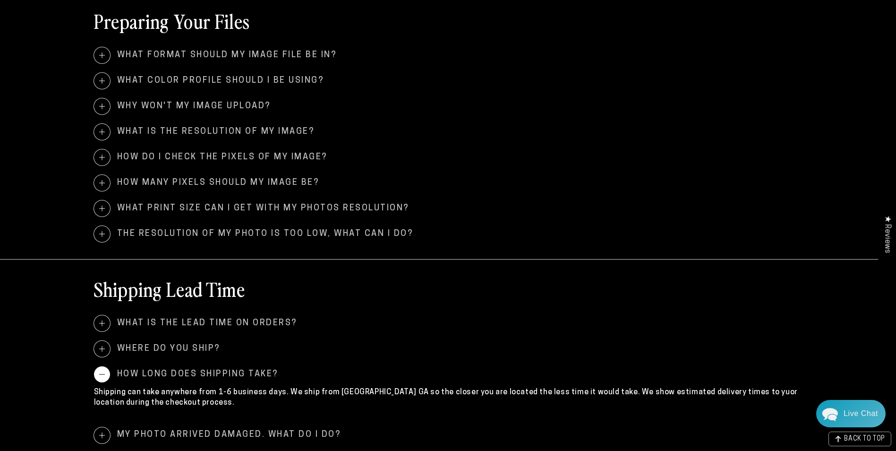
click at [102, 377] on span at bounding box center [102, 374] width 16 height 16
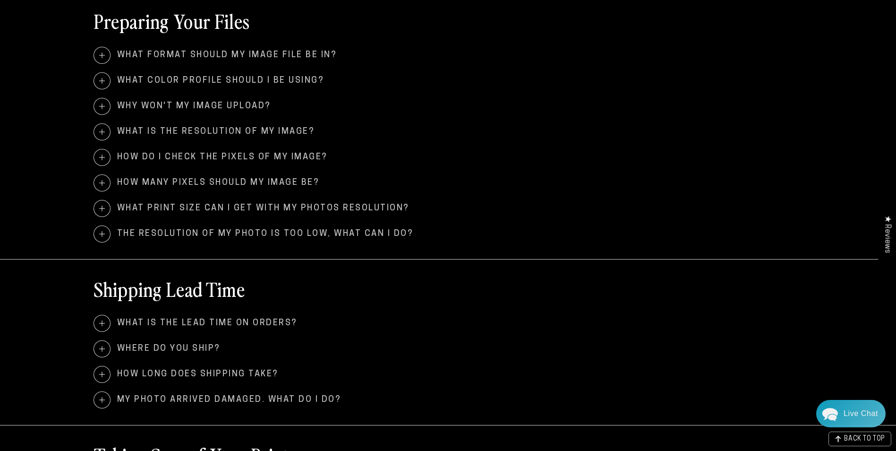
click at [100, 344] on span at bounding box center [102, 349] width 16 height 16
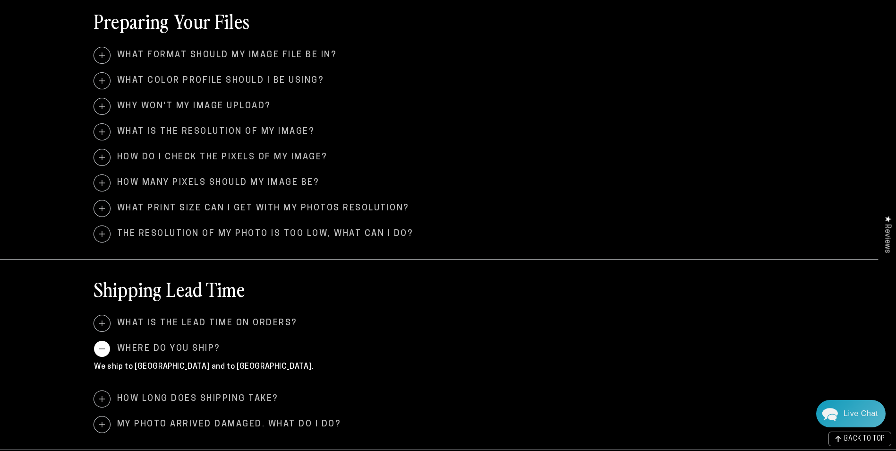
click at [100, 344] on span at bounding box center [102, 349] width 16 height 16
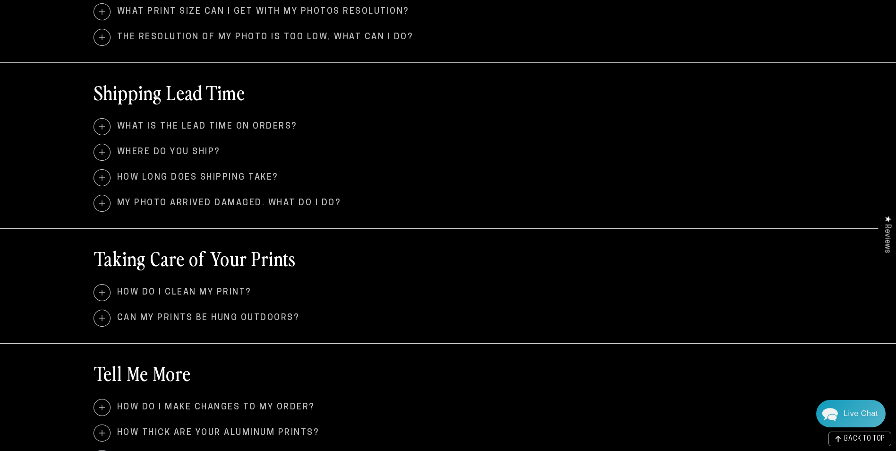
scroll to position [803, 0]
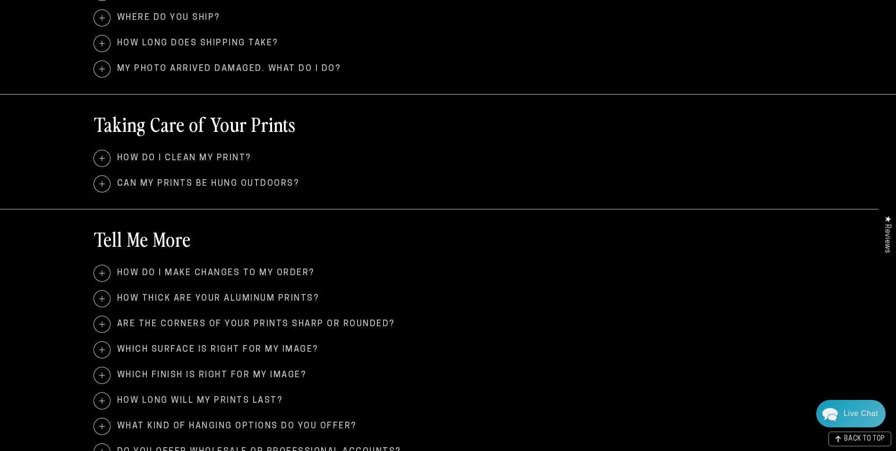
click at [102, 297] on span at bounding box center [102, 298] width 16 height 16
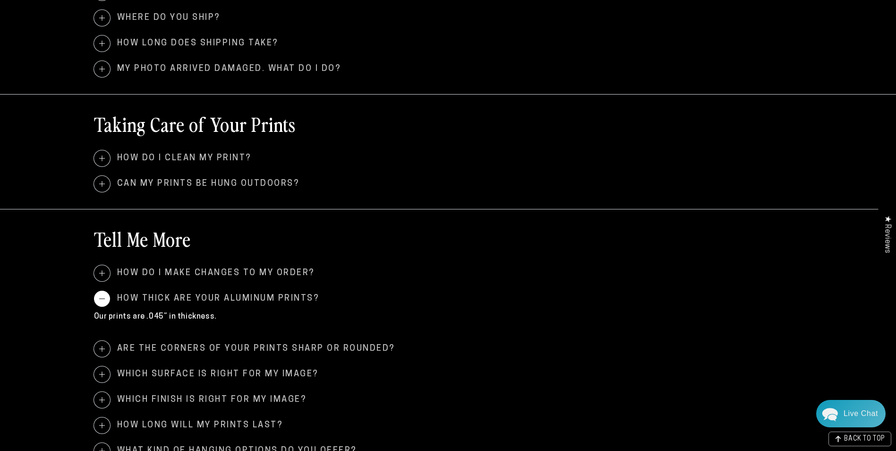
click at [102, 297] on span at bounding box center [102, 298] width 16 height 16
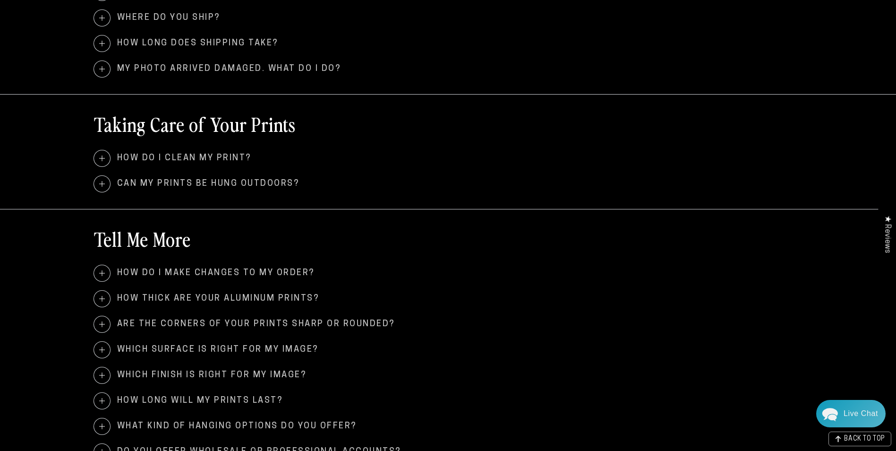
click at [105, 319] on span at bounding box center [102, 324] width 16 height 16
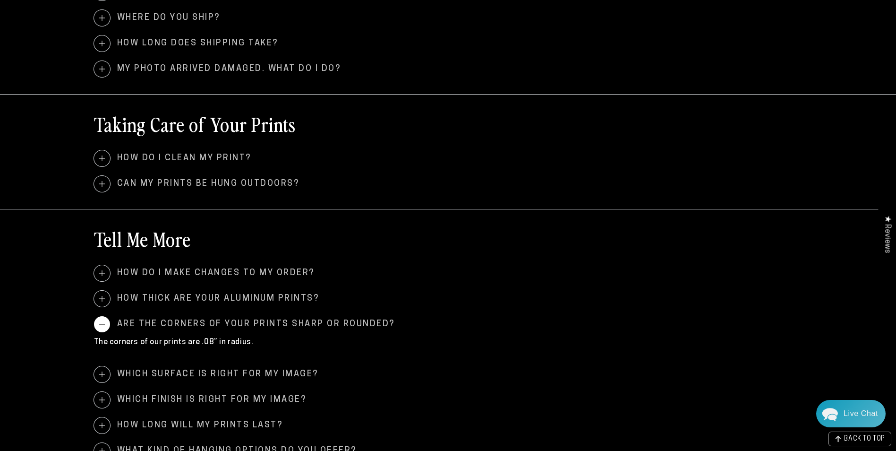
click at [101, 321] on span at bounding box center [102, 324] width 16 height 16
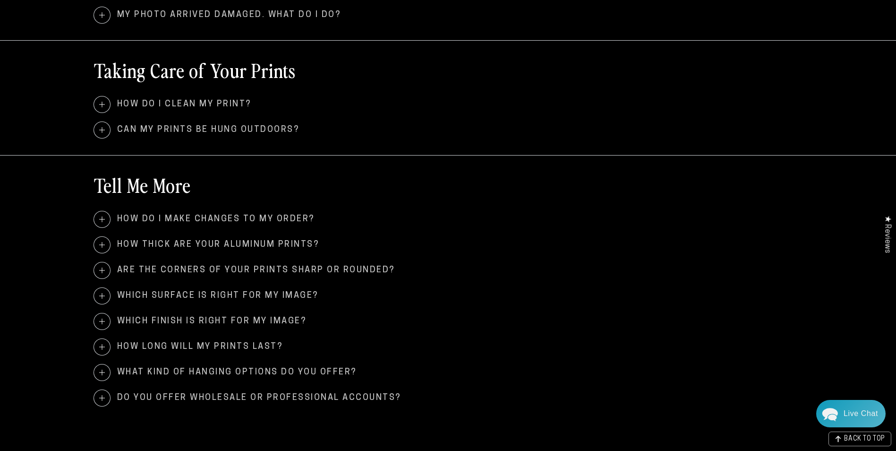
scroll to position [897, 0]
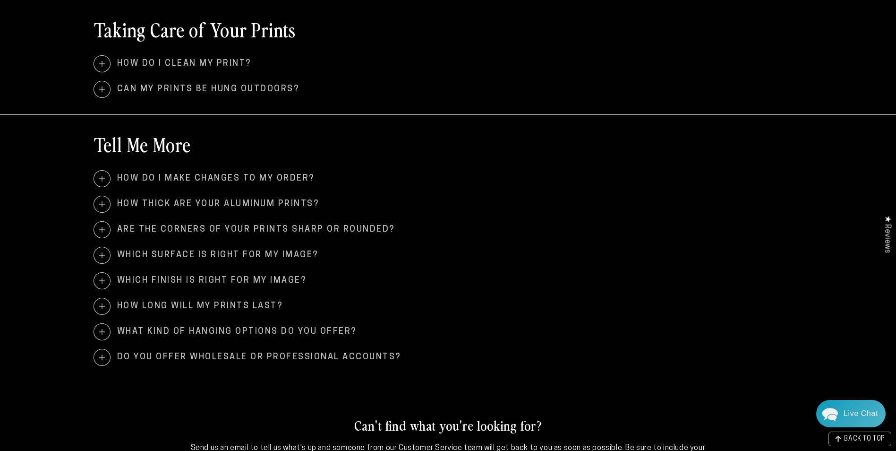
click at [102, 252] on span at bounding box center [102, 255] width 16 height 16
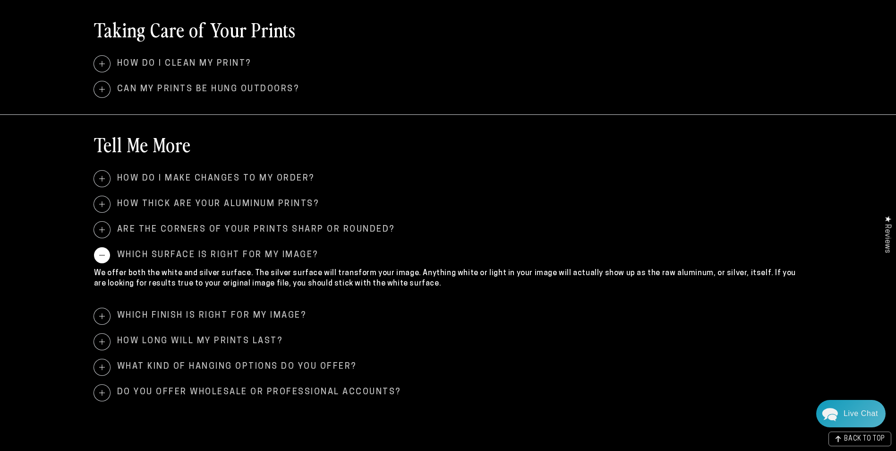
click at [102, 252] on span at bounding box center [102, 255] width 16 height 16
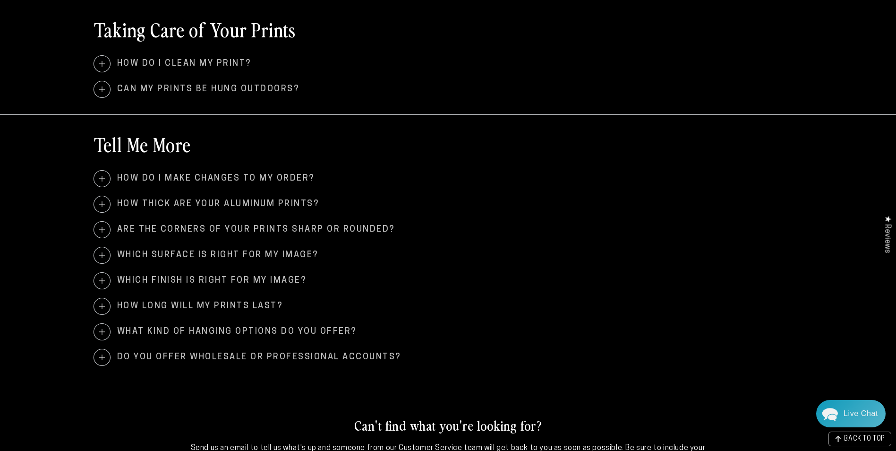
click at [103, 282] on span at bounding box center [102, 281] width 16 height 16
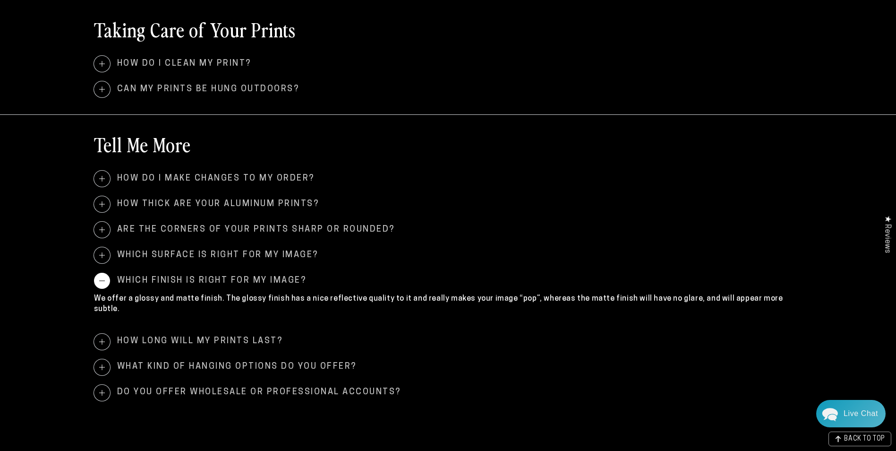
click at [103, 282] on span at bounding box center [102, 281] width 16 height 16
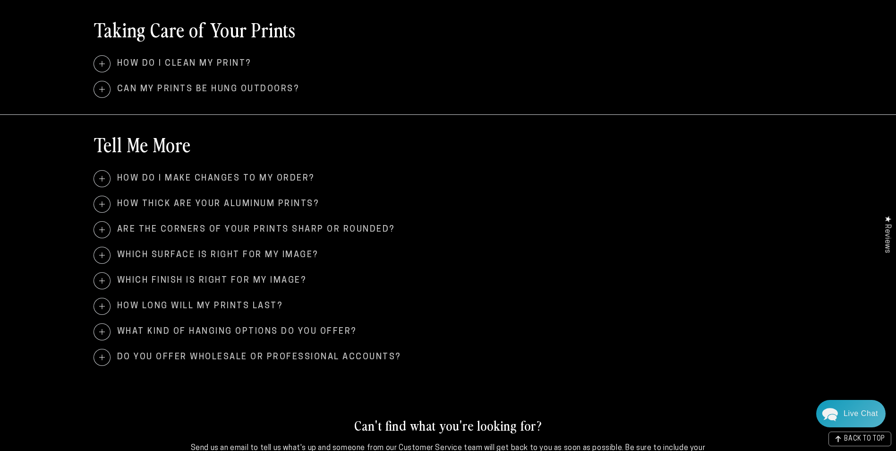
click at [105, 327] on span at bounding box center [102, 332] width 16 height 16
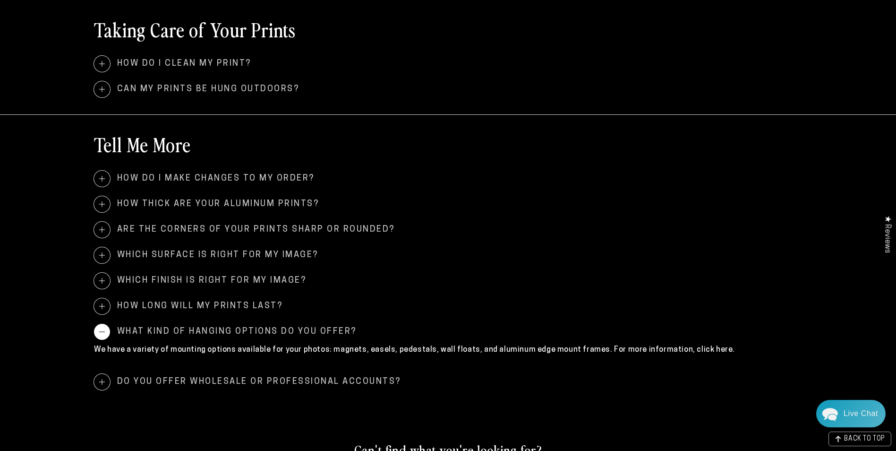
click at [105, 327] on span at bounding box center [102, 332] width 16 height 16
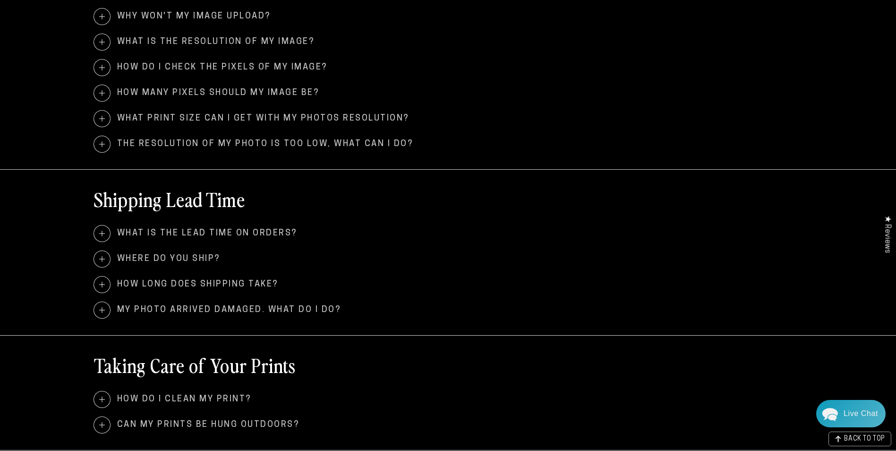
scroll to position [470, 0]
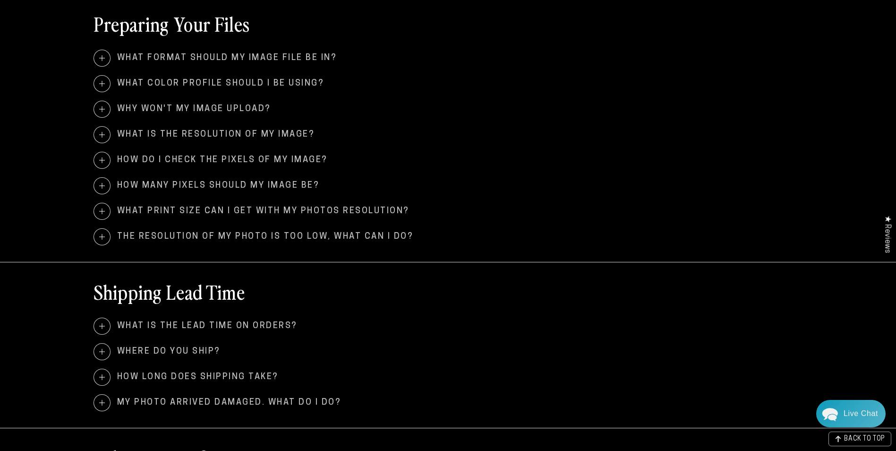
click at [104, 109] on span at bounding box center [102, 109] width 16 height 16
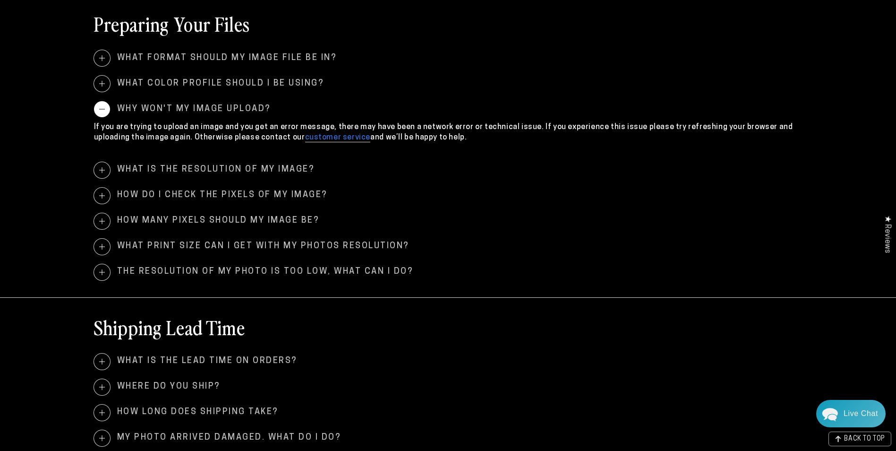
click at [104, 109] on span at bounding box center [102, 109] width 16 height 16
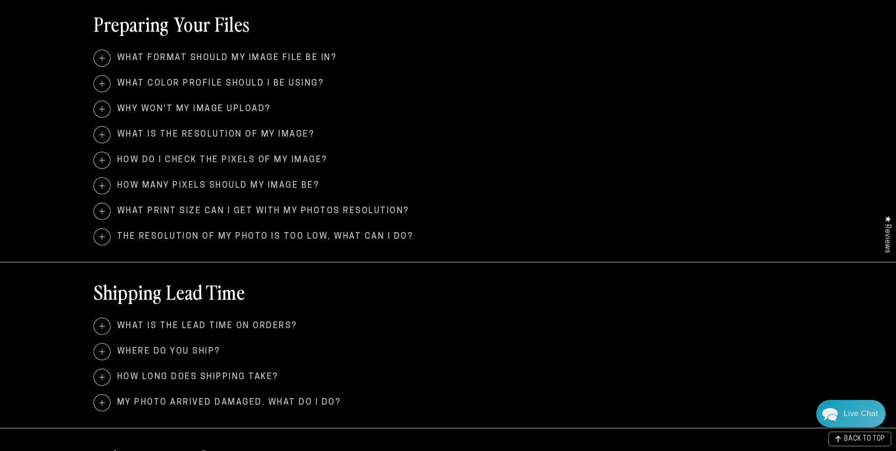
click at [106, 135] on span at bounding box center [102, 135] width 16 height 16
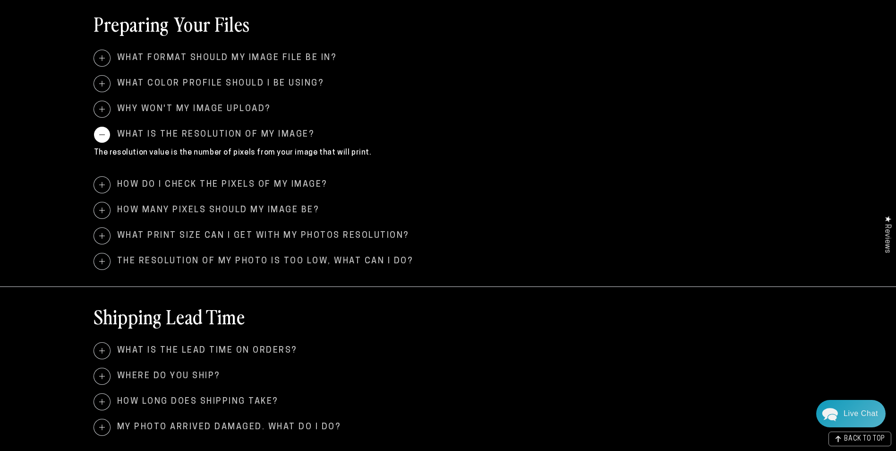
click at [106, 135] on span at bounding box center [102, 135] width 16 height 16
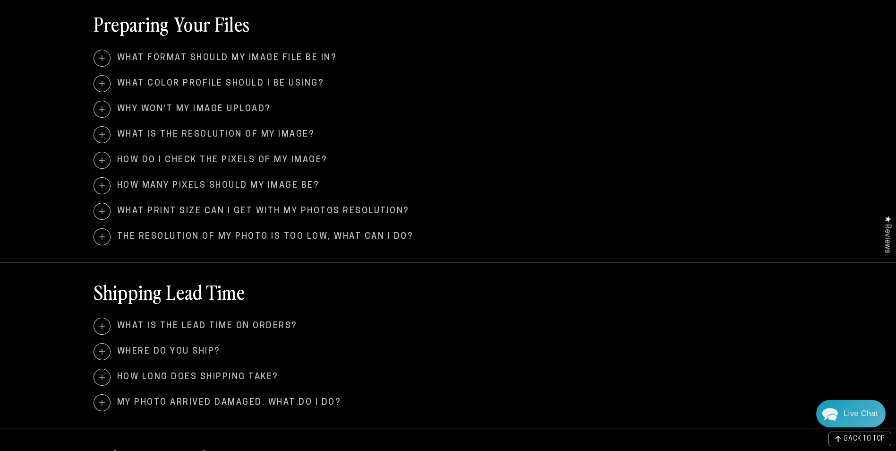
click at [102, 214] on span at bounding box center [102, 211] width 16 height 16
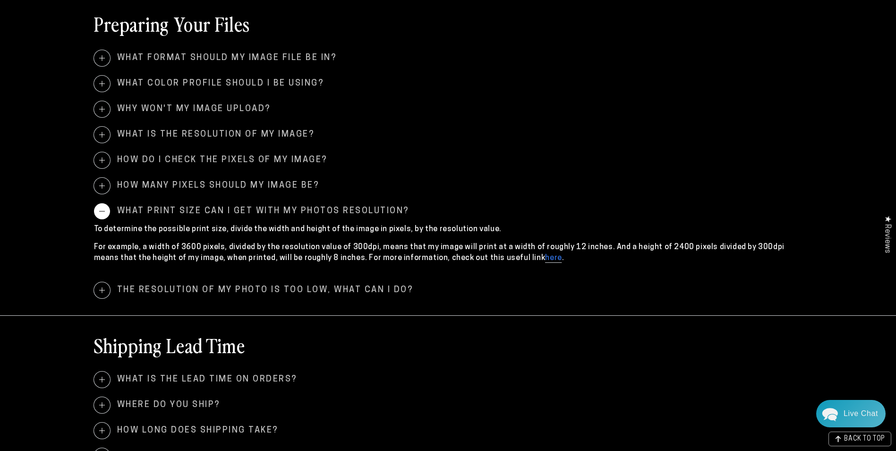
click at [101, 211] on span at bounding box center [102, 211] width 16 height 16
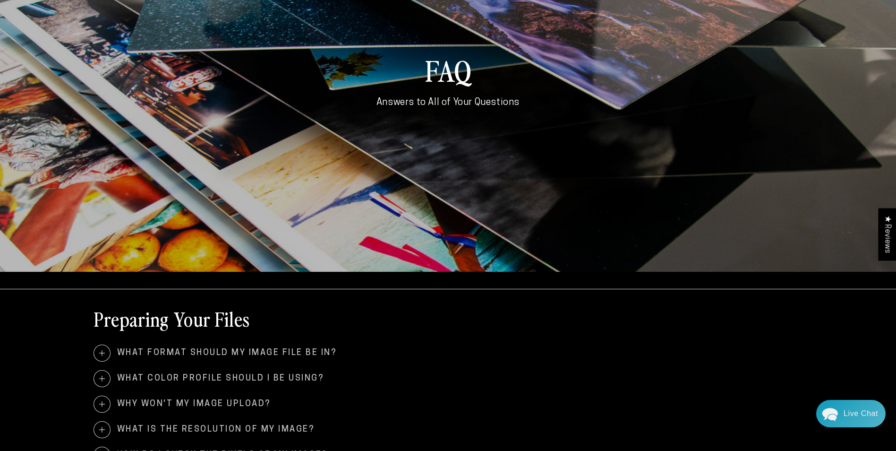
scroll to position [425, 0]
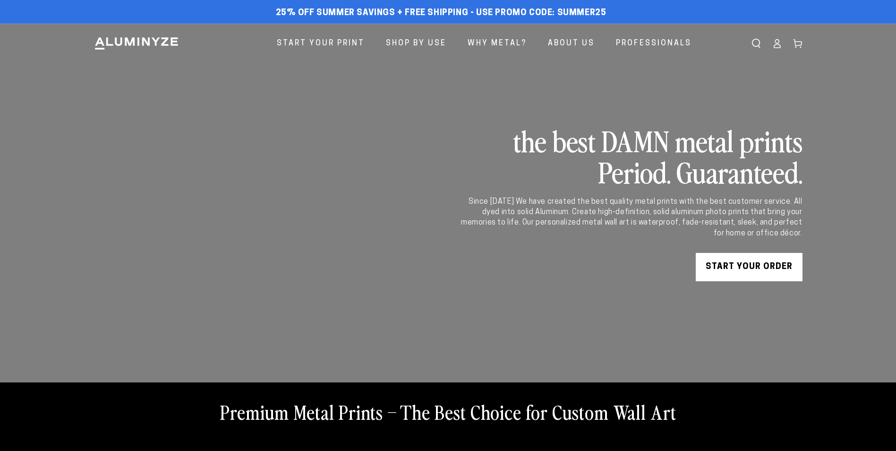
scroll to position [2686, 0]
